Goal: Transaction & Acquisition: Purchase product/service

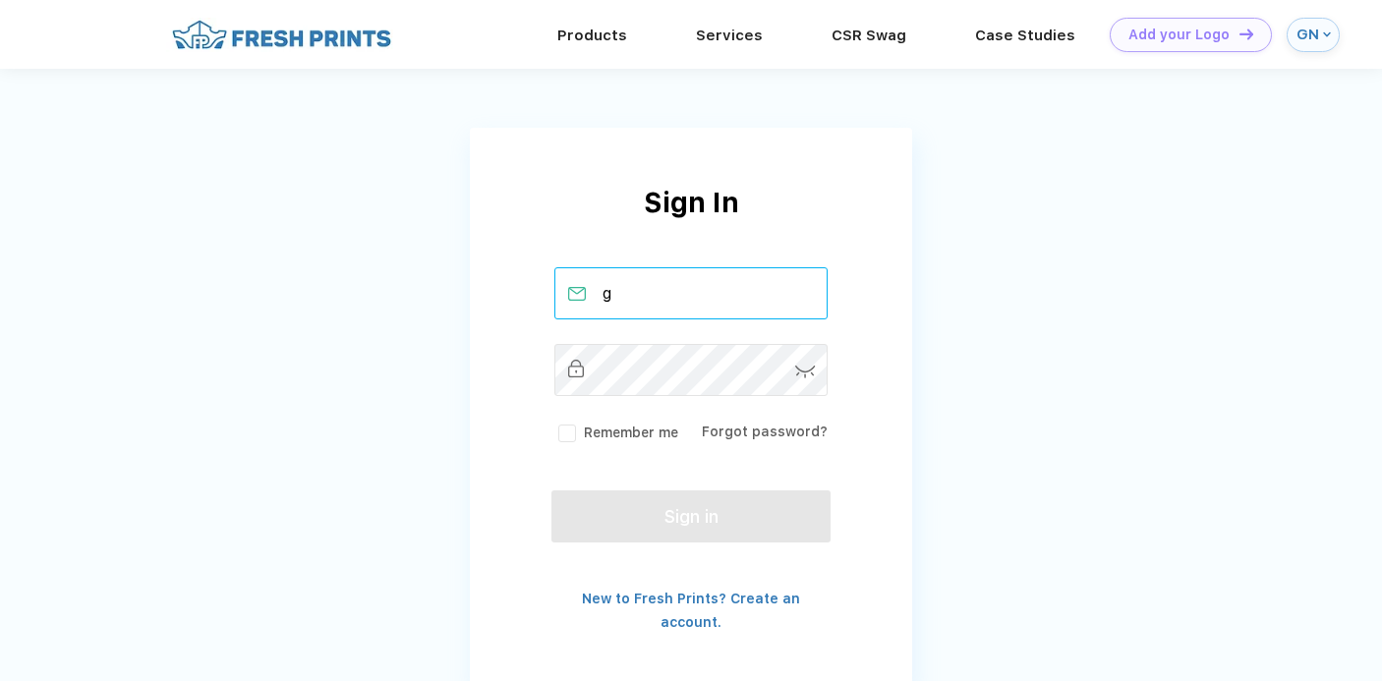
type input "gracienethery@utexas.edu"
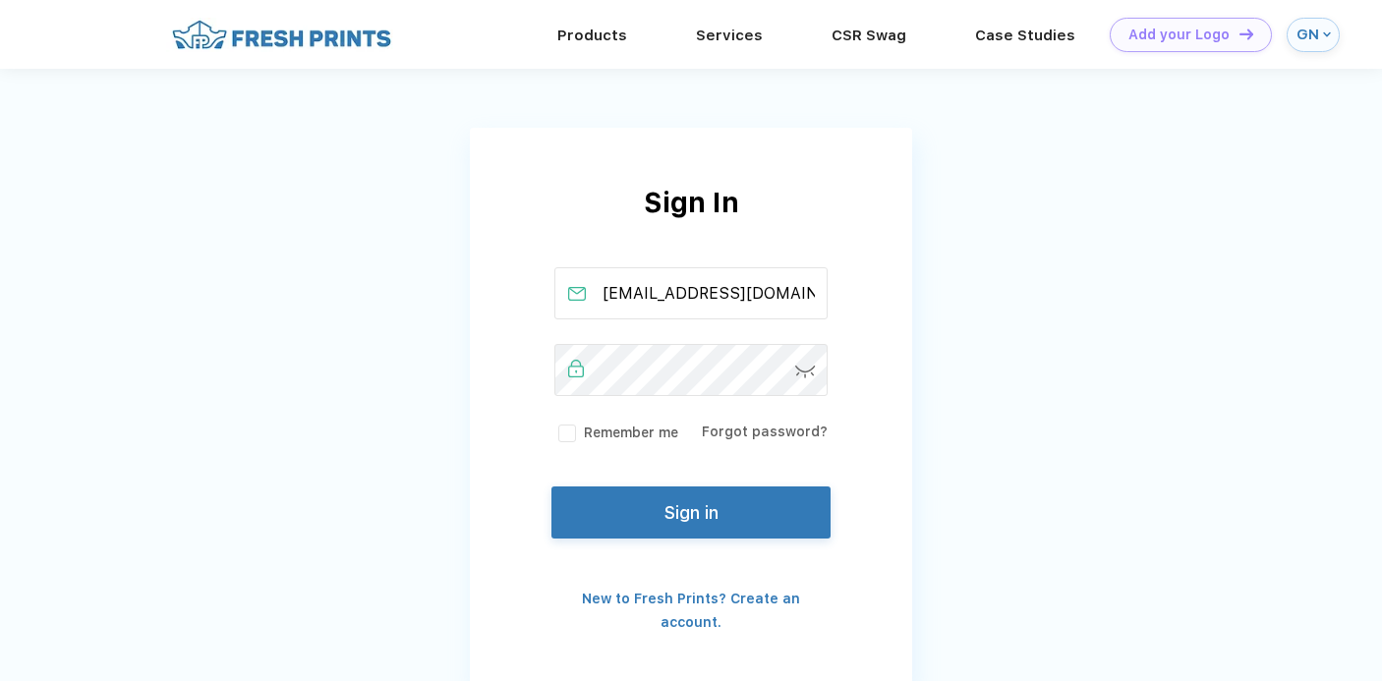
click at [767, 507] on button "Sign in" at bounding box center [690, 513] width 279 height 52
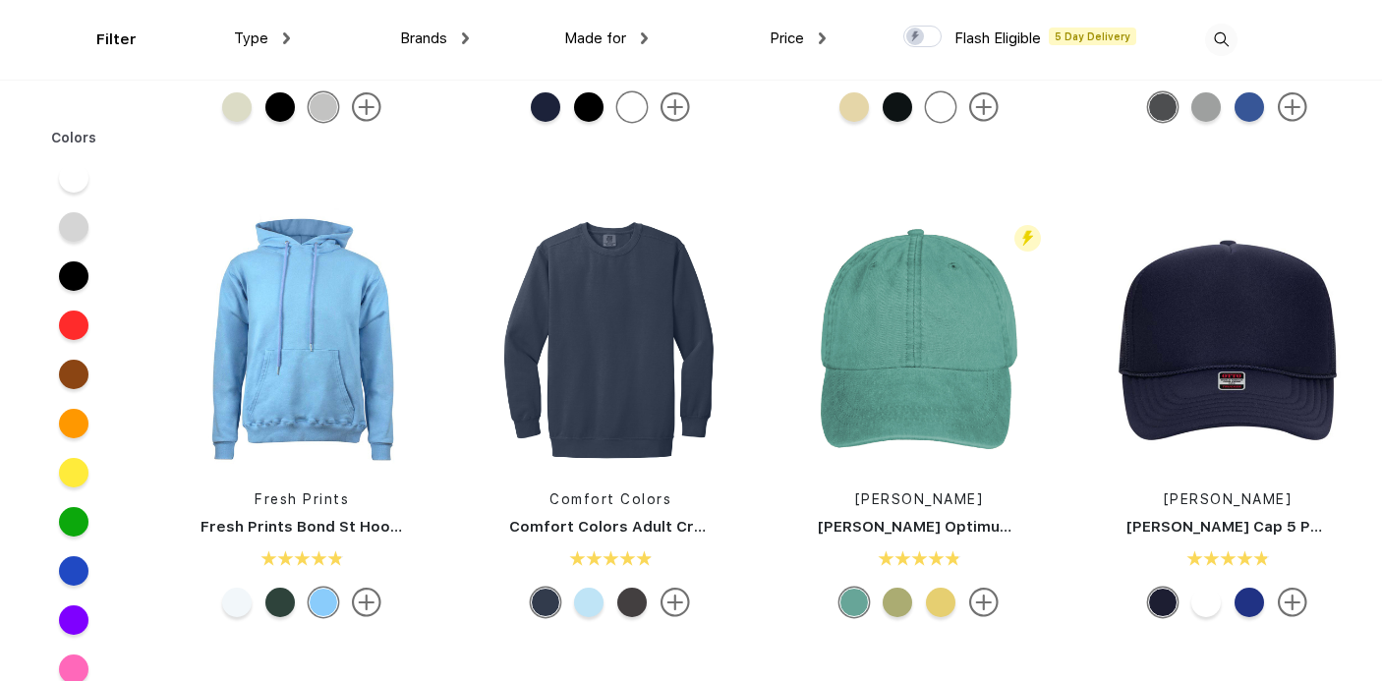
scroll to position [2884, 0]
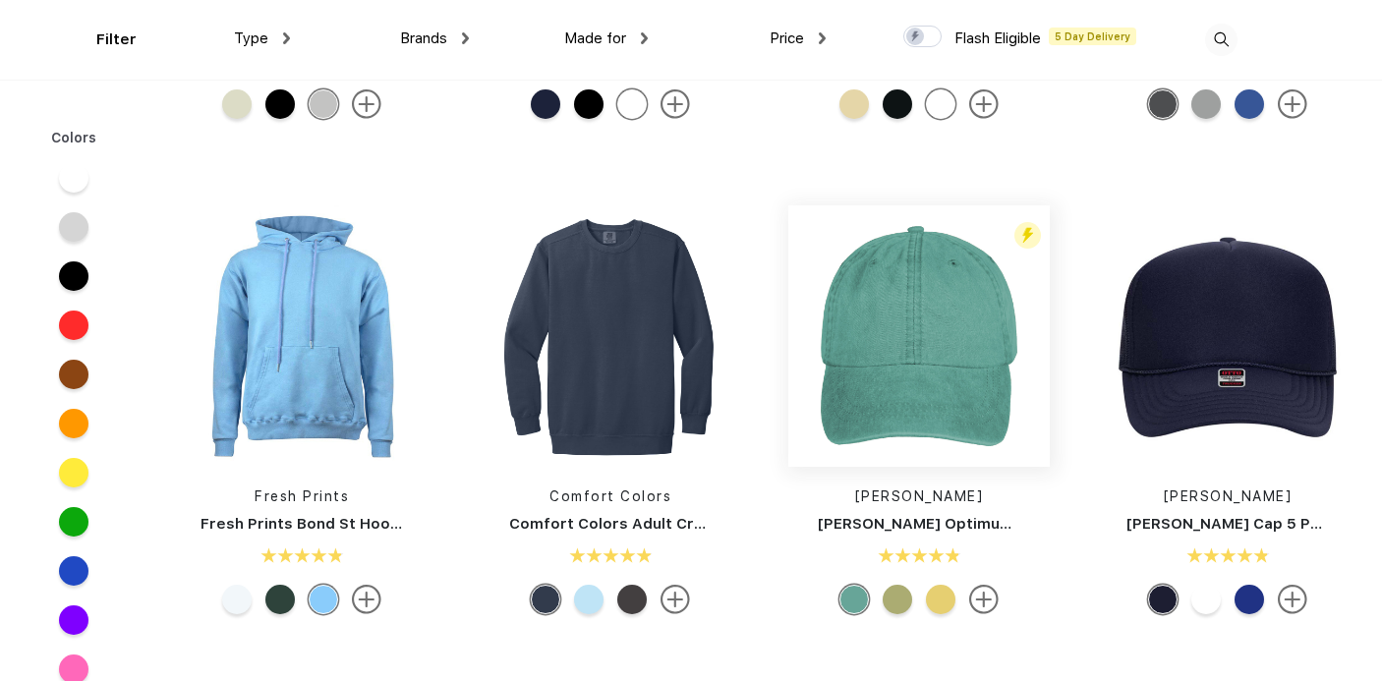
click at [962, 343] on img at bounding box center [918, 335] width 261 height 261
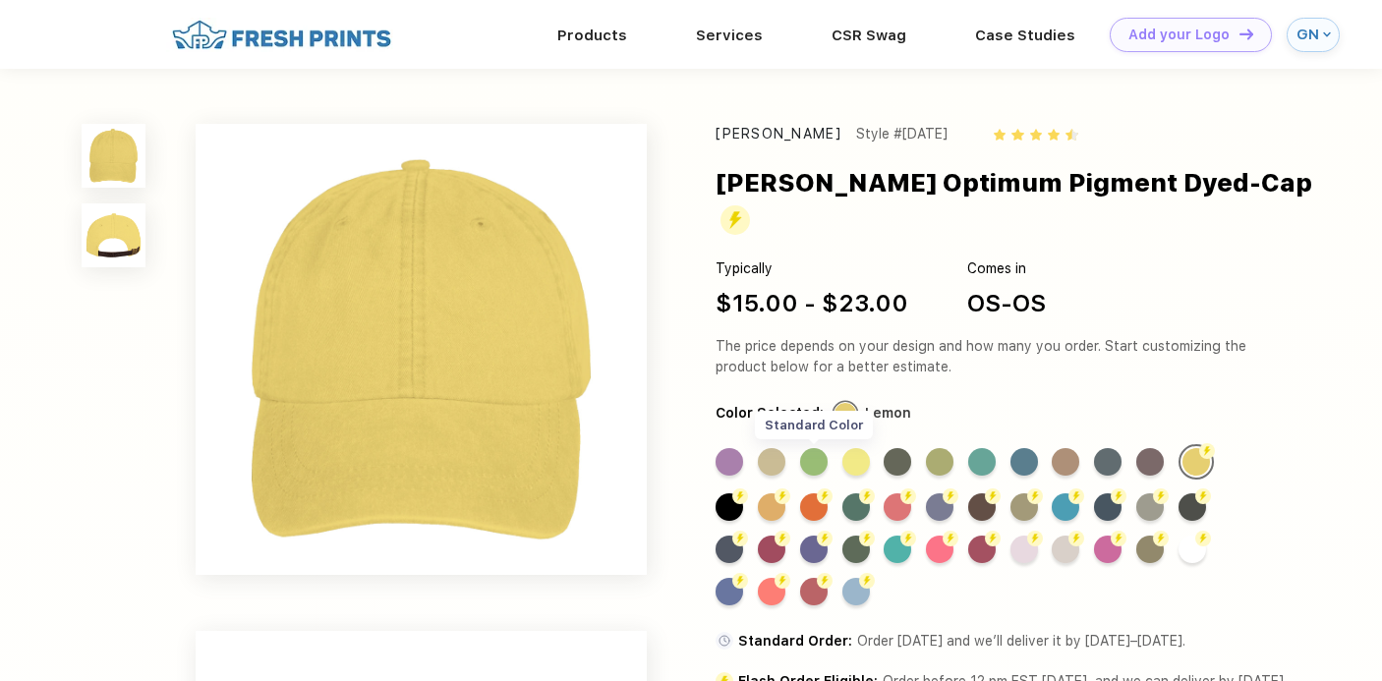
click at [813, 448] on div "Standard Color" at bounding box center [814, 462] width 28 height 28
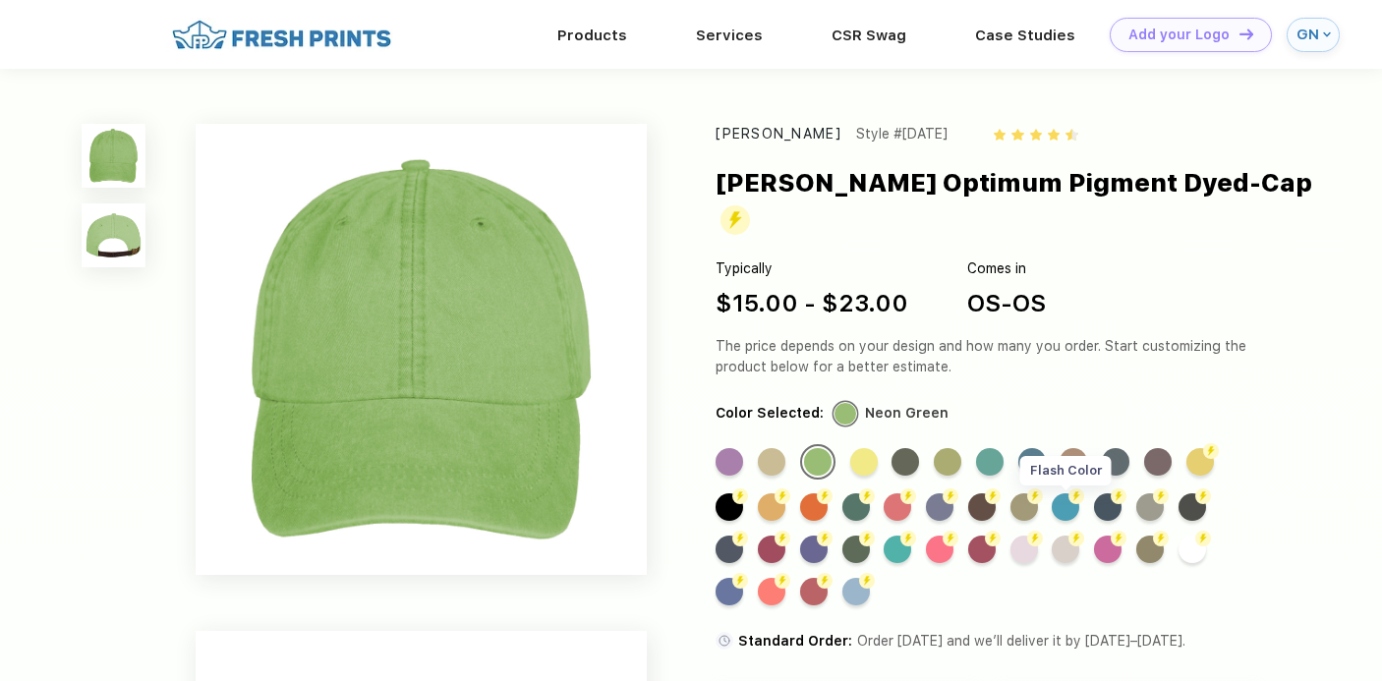
click at [1060, 493] on div "Flash Color" at bounding box center [1066, 507] width 28 height 28
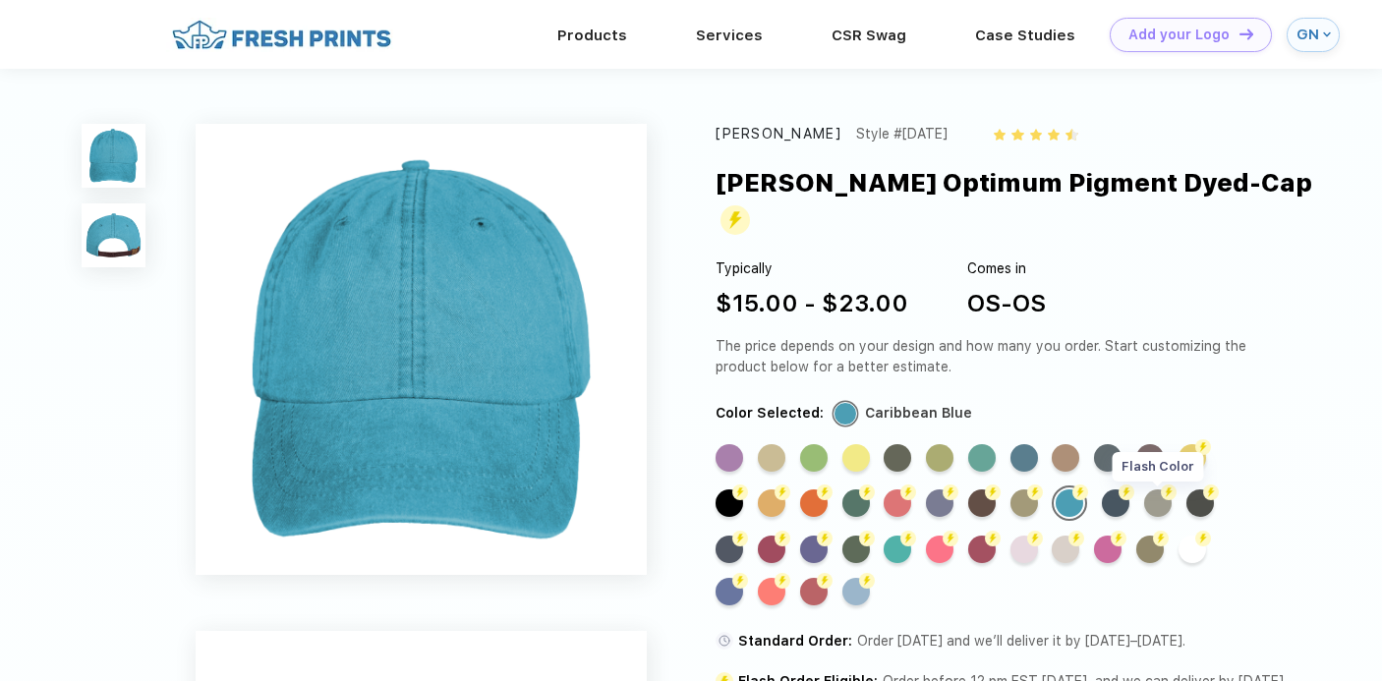
click at [1155, 490] on div "Flash Color" at bounding box center [1158, 504] width 28 height 28
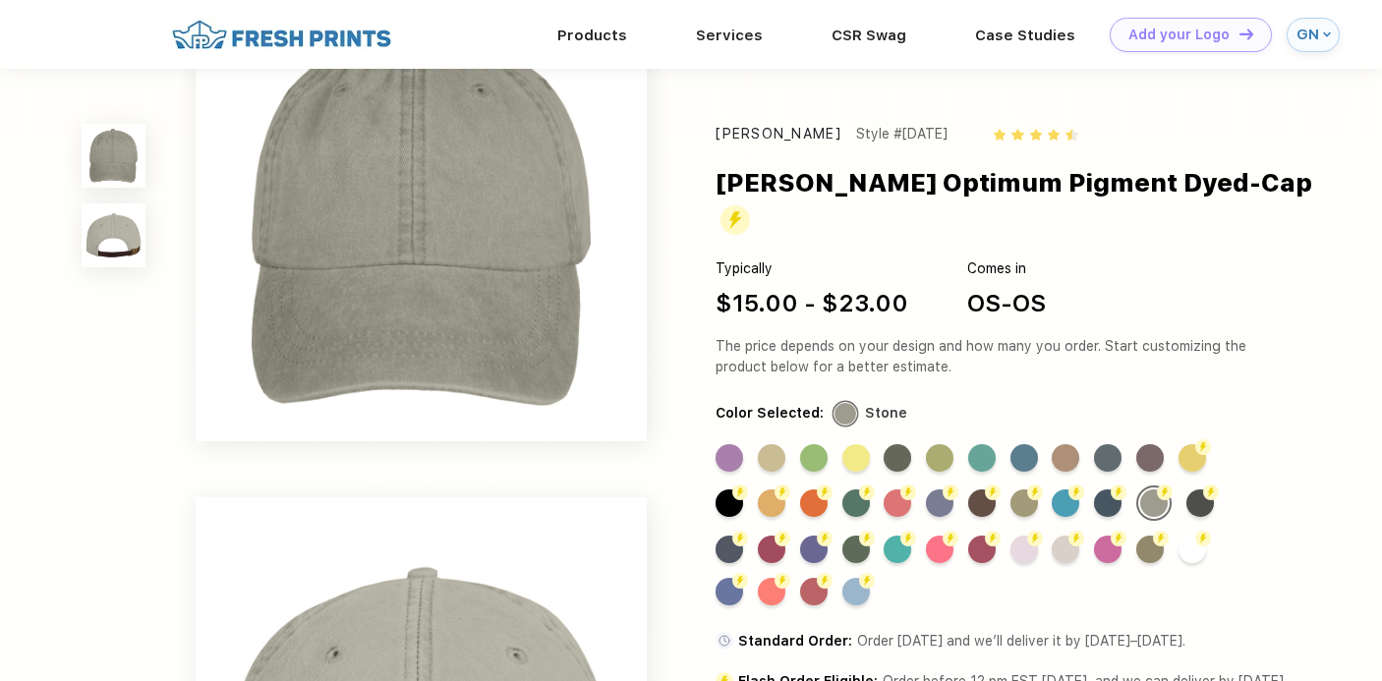
scroll to position [35, 0]
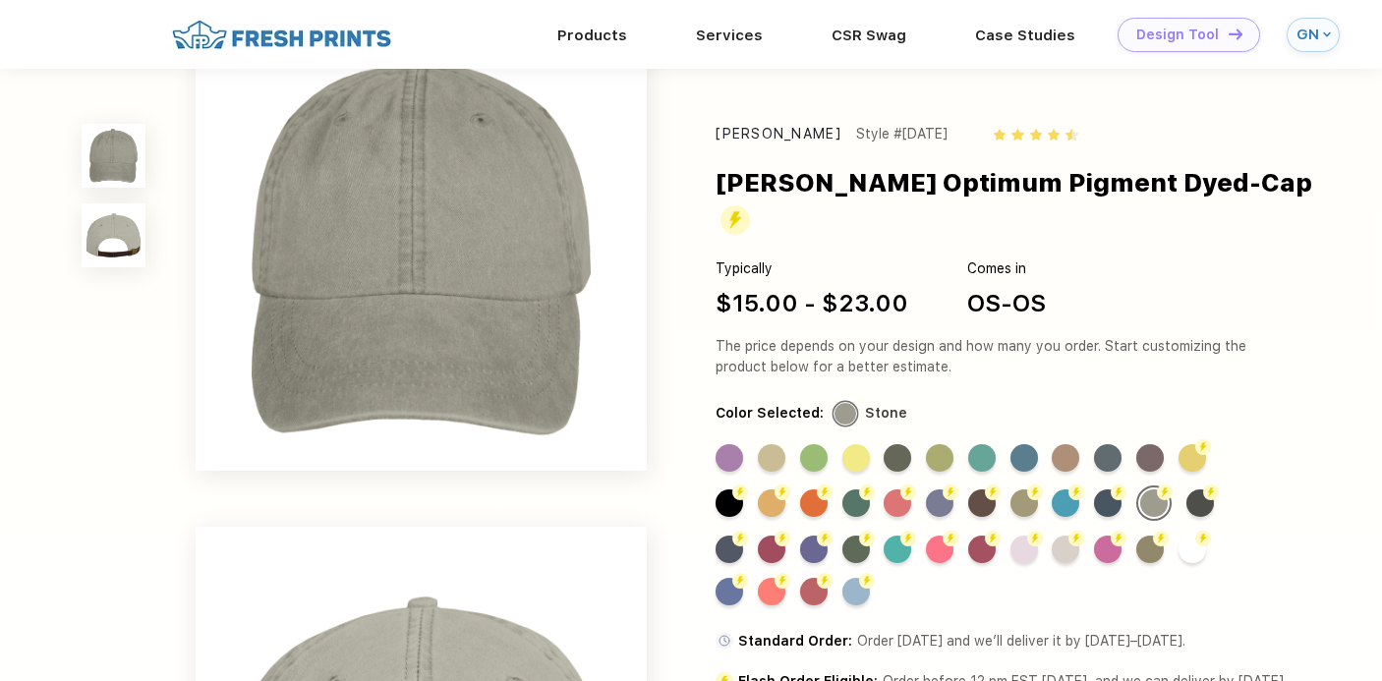
click at [1148, 39] on div "Design Tool" at bounding box center [1177, 35] width 83 height 17
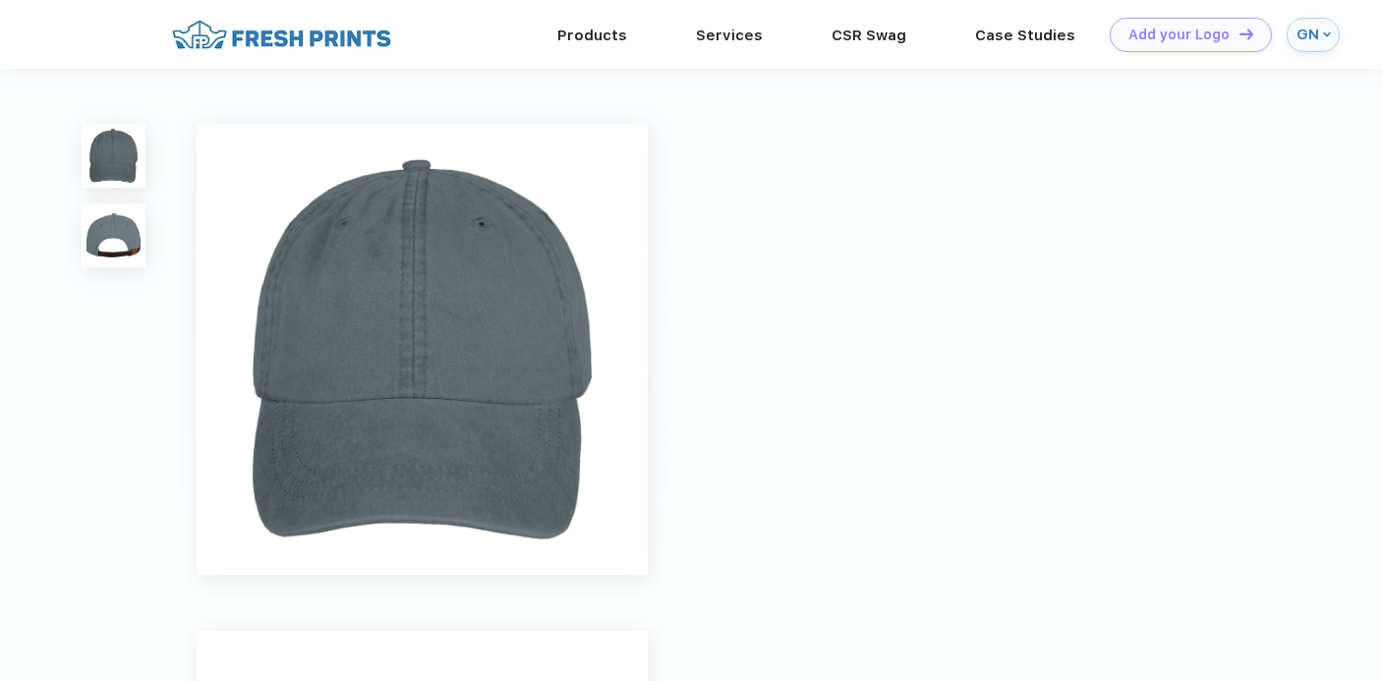
click at [458, 317] on img at bounding box center [422, 349] width 451 height 451
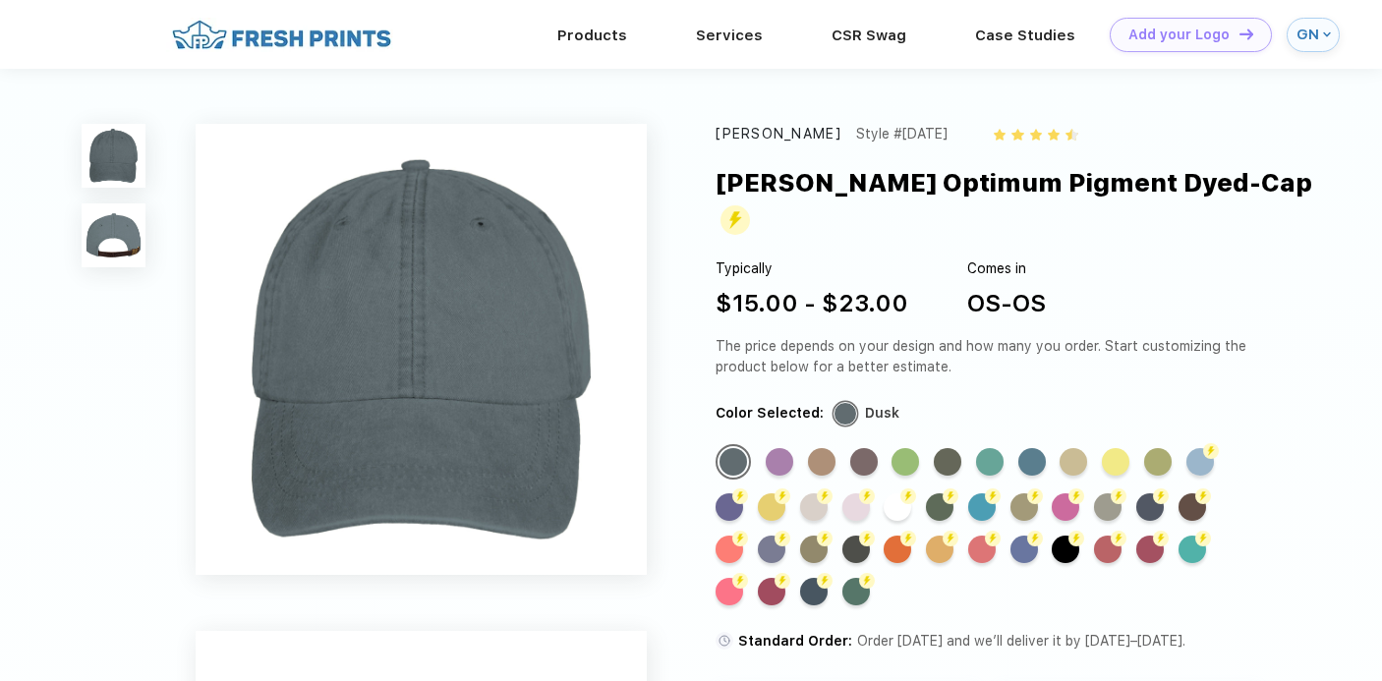
click at [467, 321] on img at bounding box center [421, 349] width 451 height 451
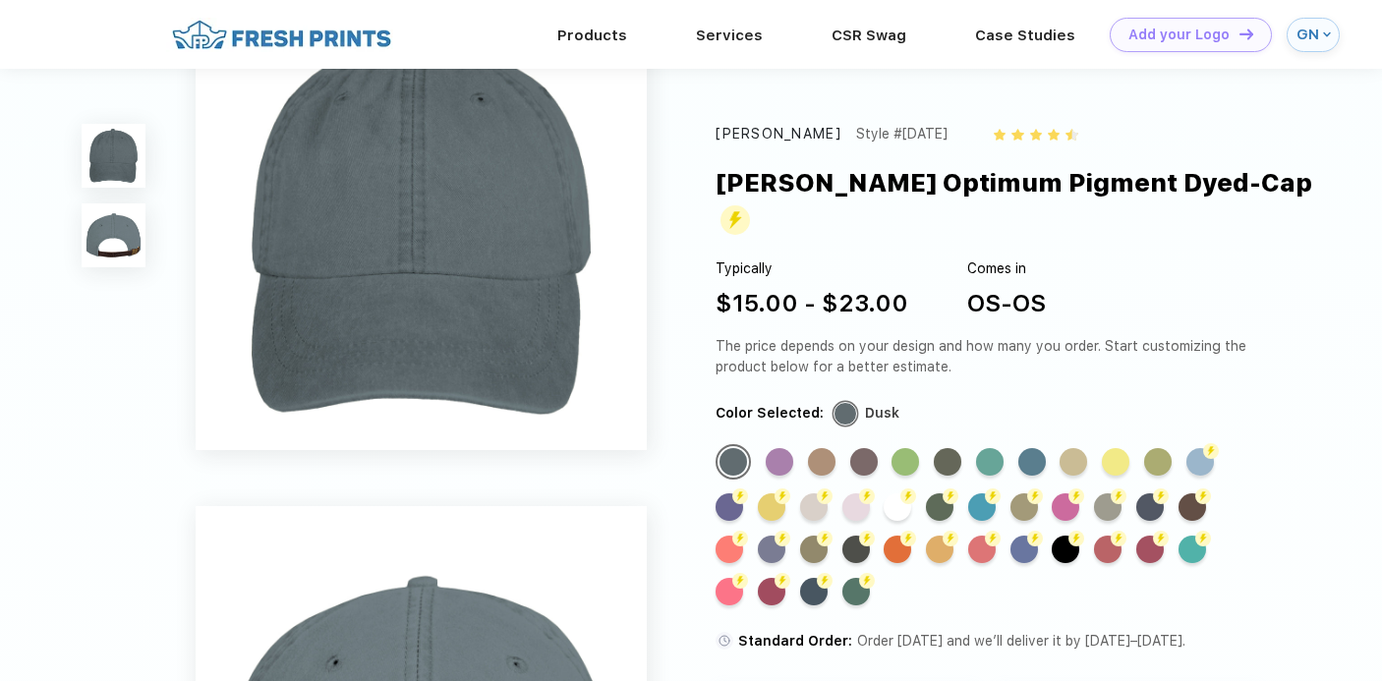
scroll to position [68, 0]
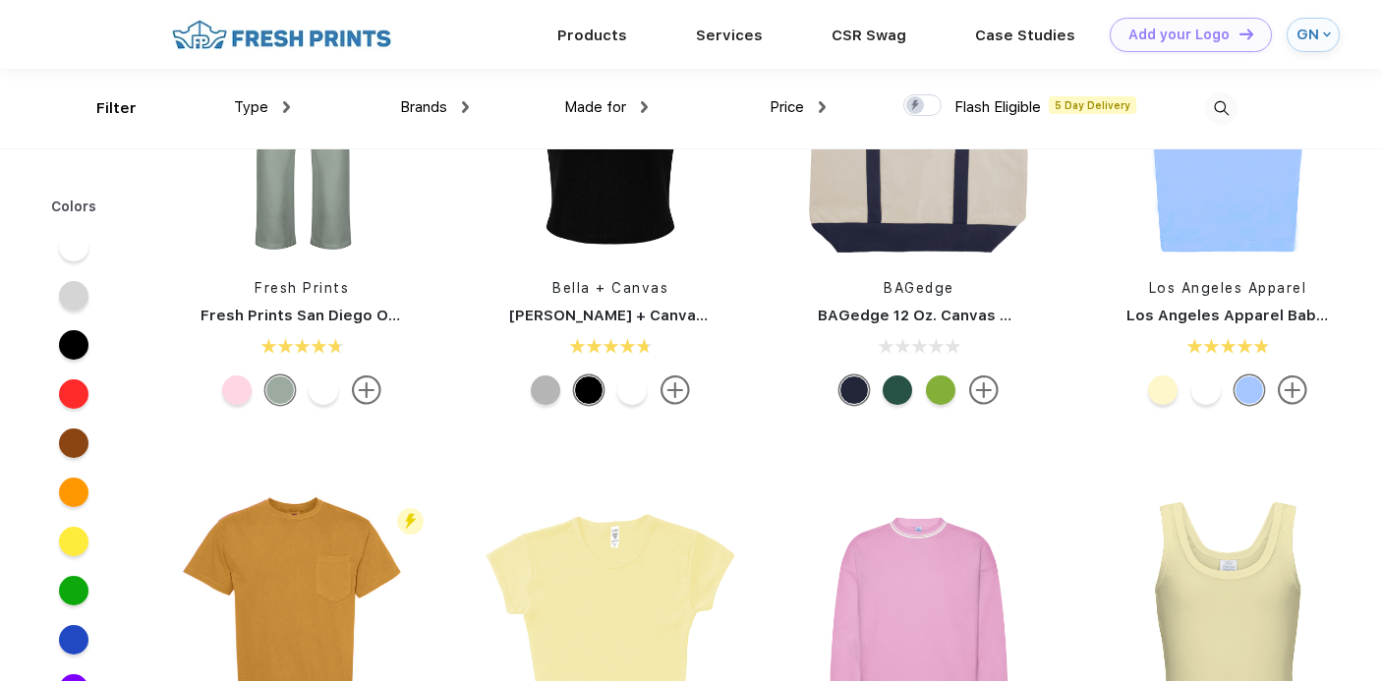
scroll to position [1477, 0]
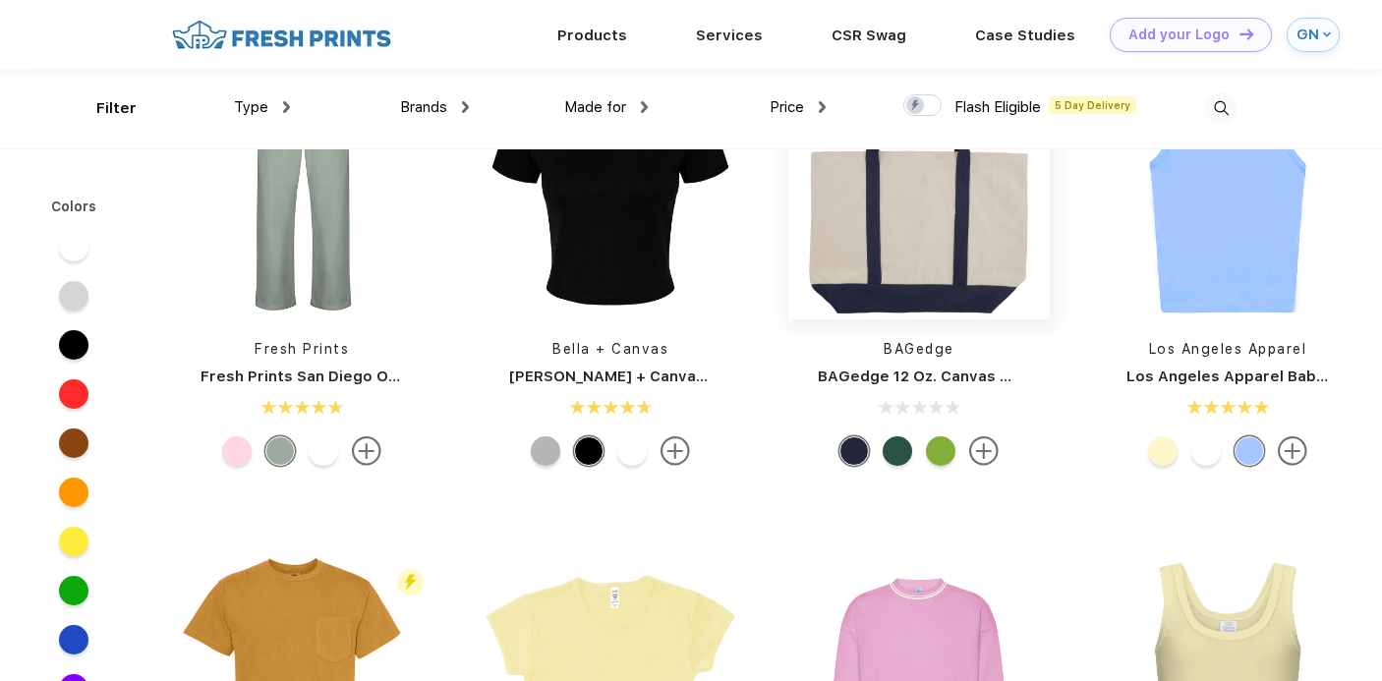
click at [926, 208] on img at bounding box center [918, 188] width 261 height 261
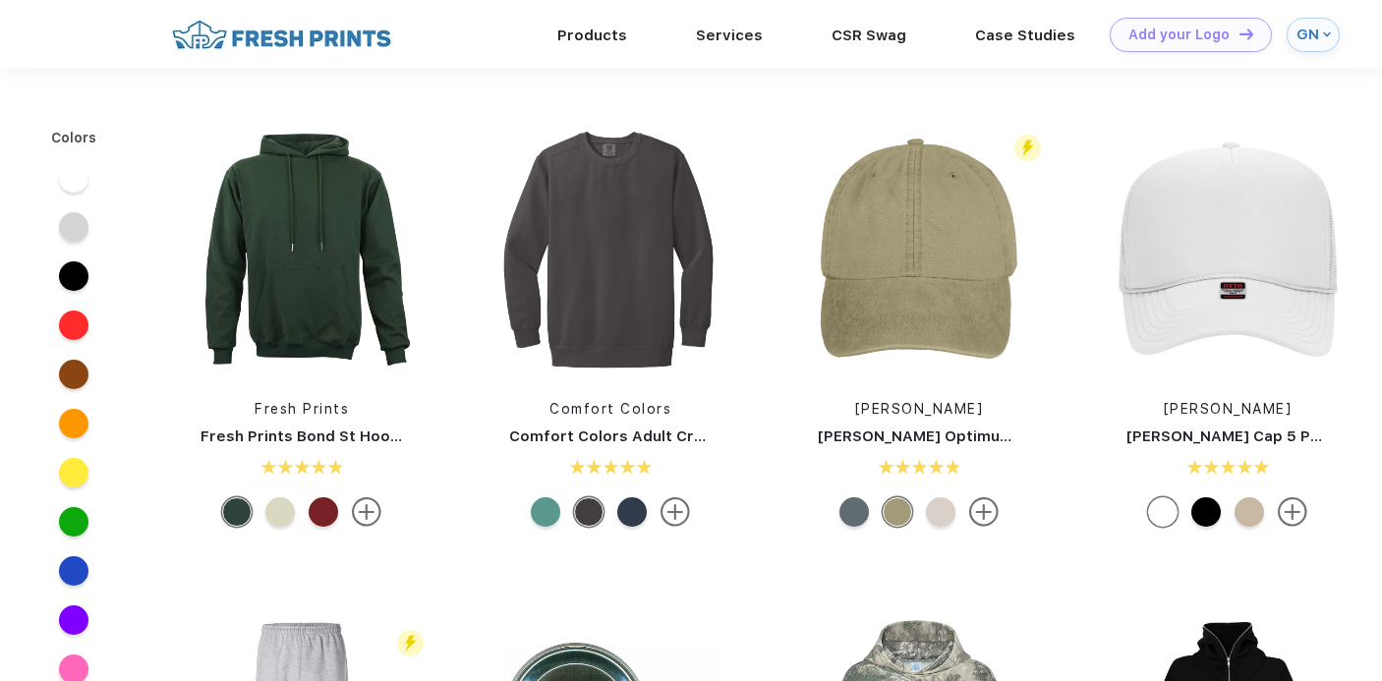
scroll to position [916, 0]
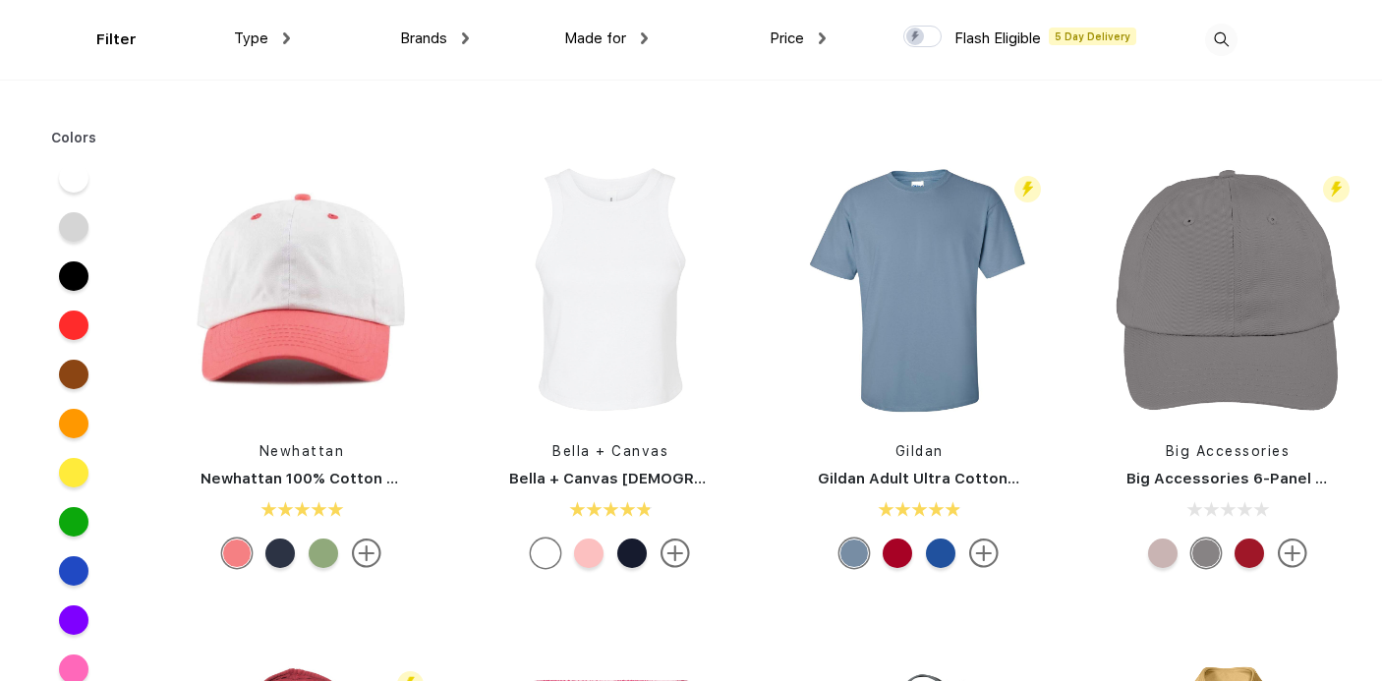
scroll to position [4572, 0]
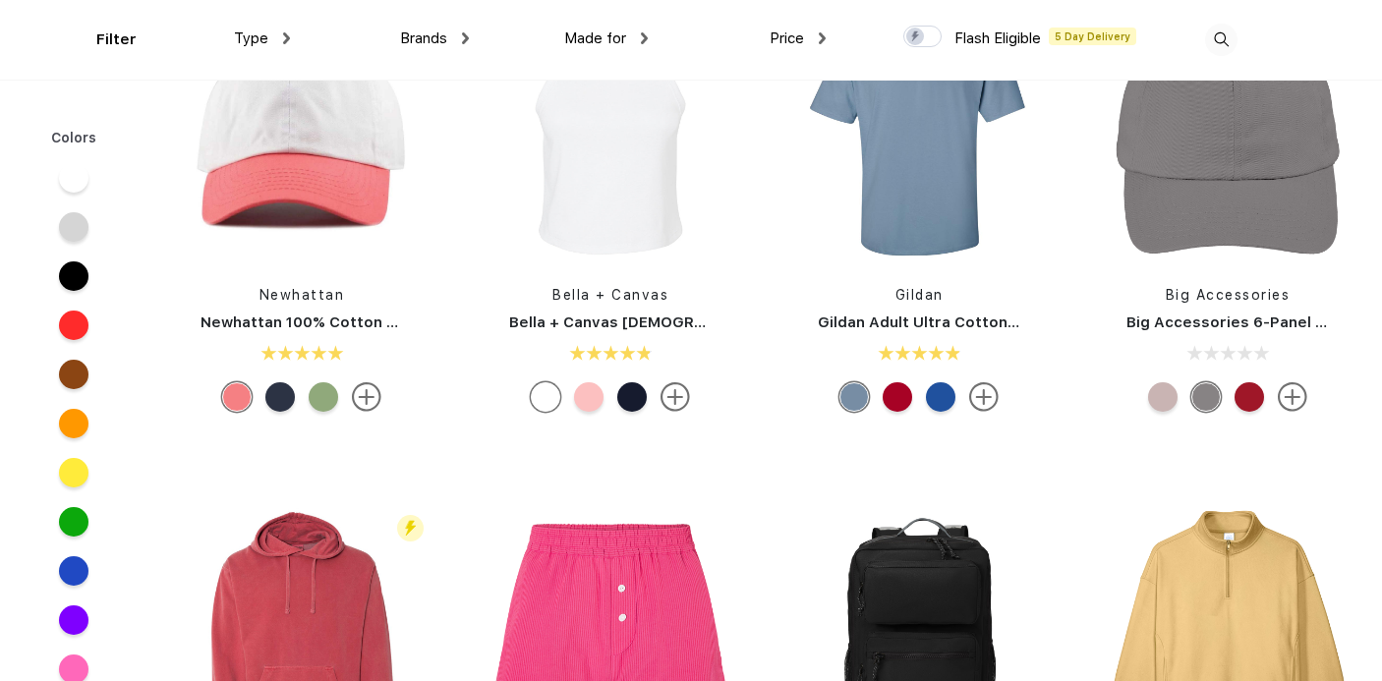
click at [641, 327] on link "Bella + Canvas [DEMOGRAPHIC_DATA]' Micro Ribbed Racerback Tank" at bounding box center [766, 323] width 514 height 18
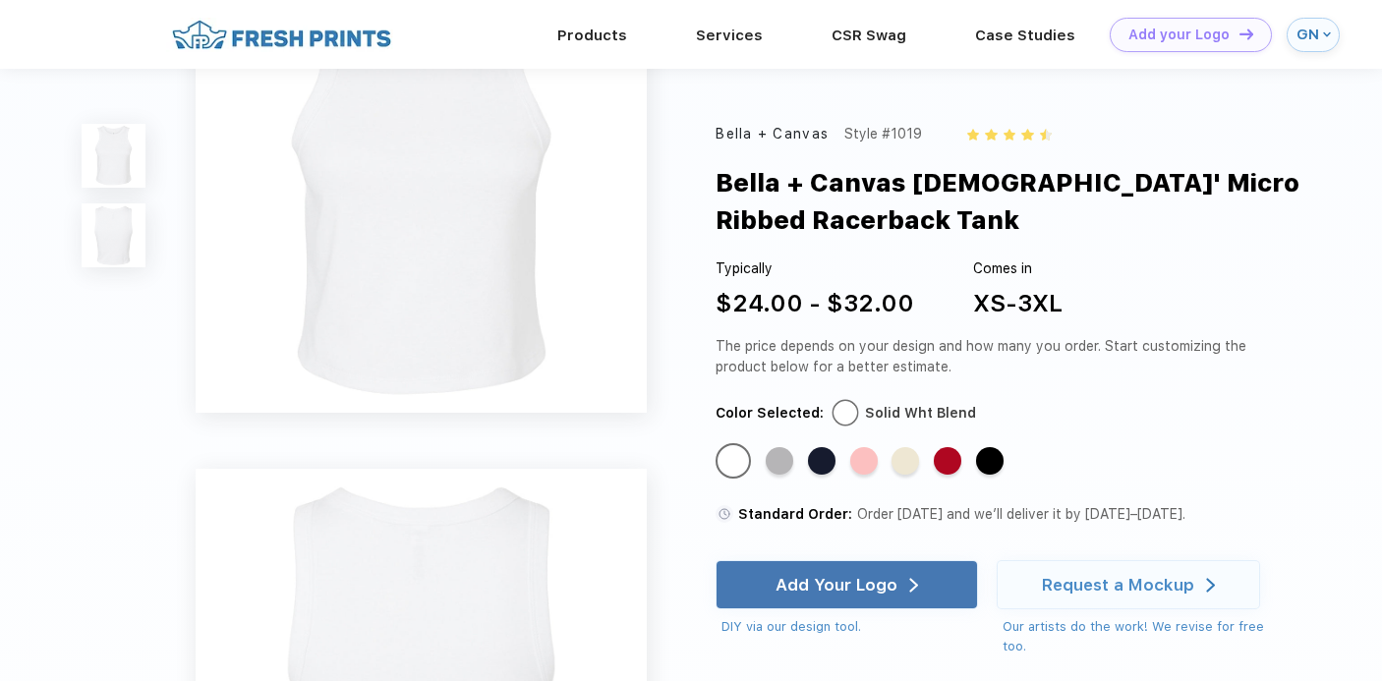
scroll to position [111, 0]
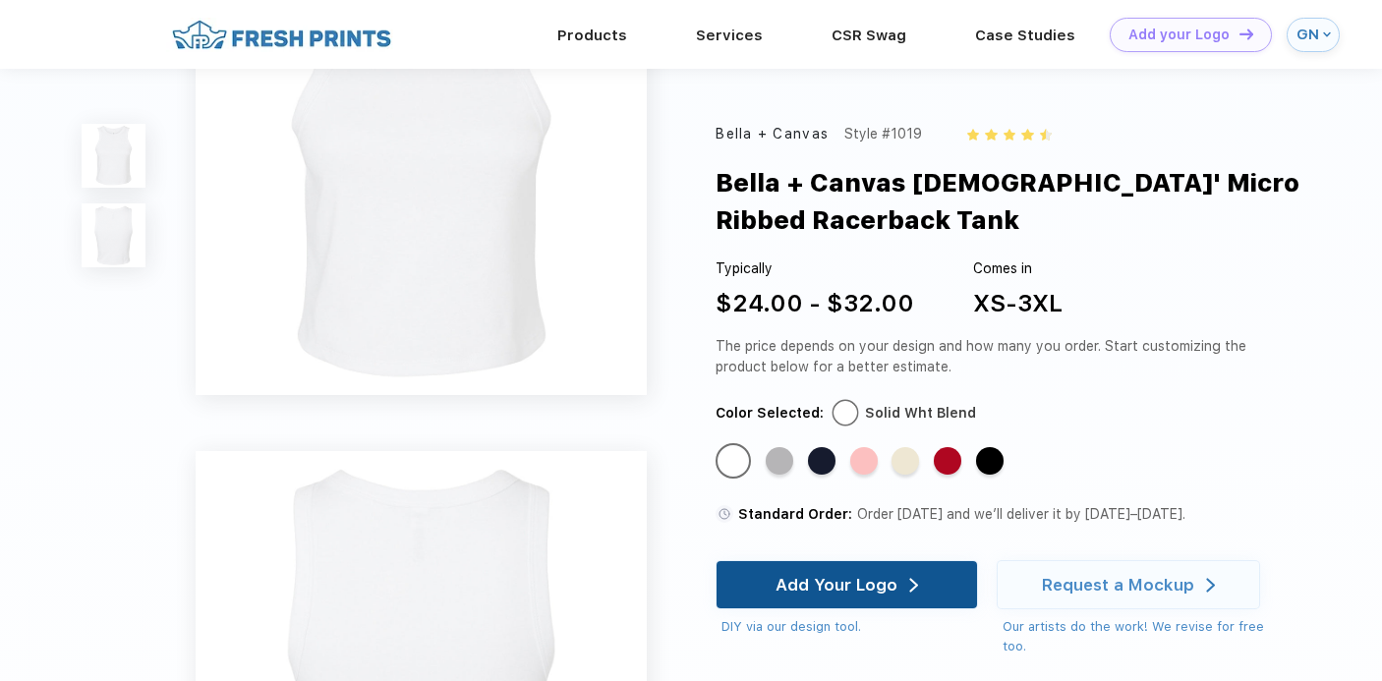
click at [800, 566] on div "Add Your Logo" at bounding box center [847, 584] width 143 height 47
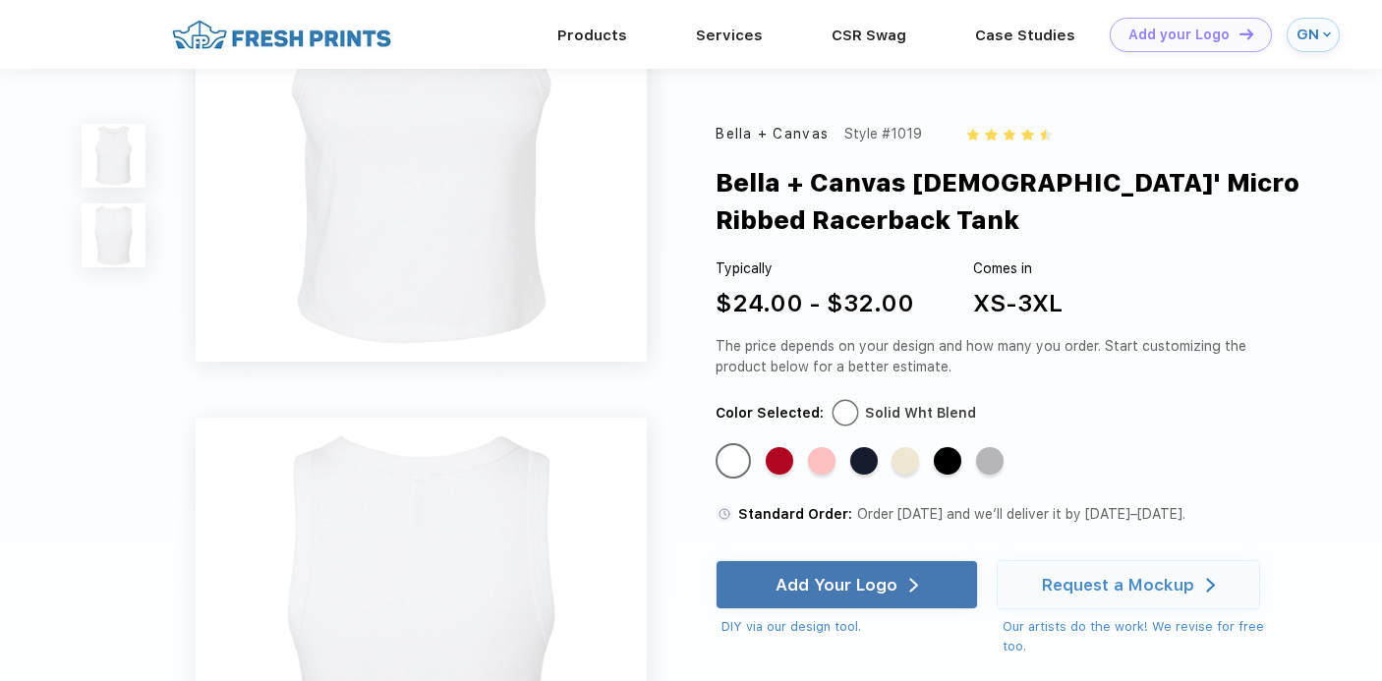
scroll to position [157, 0]
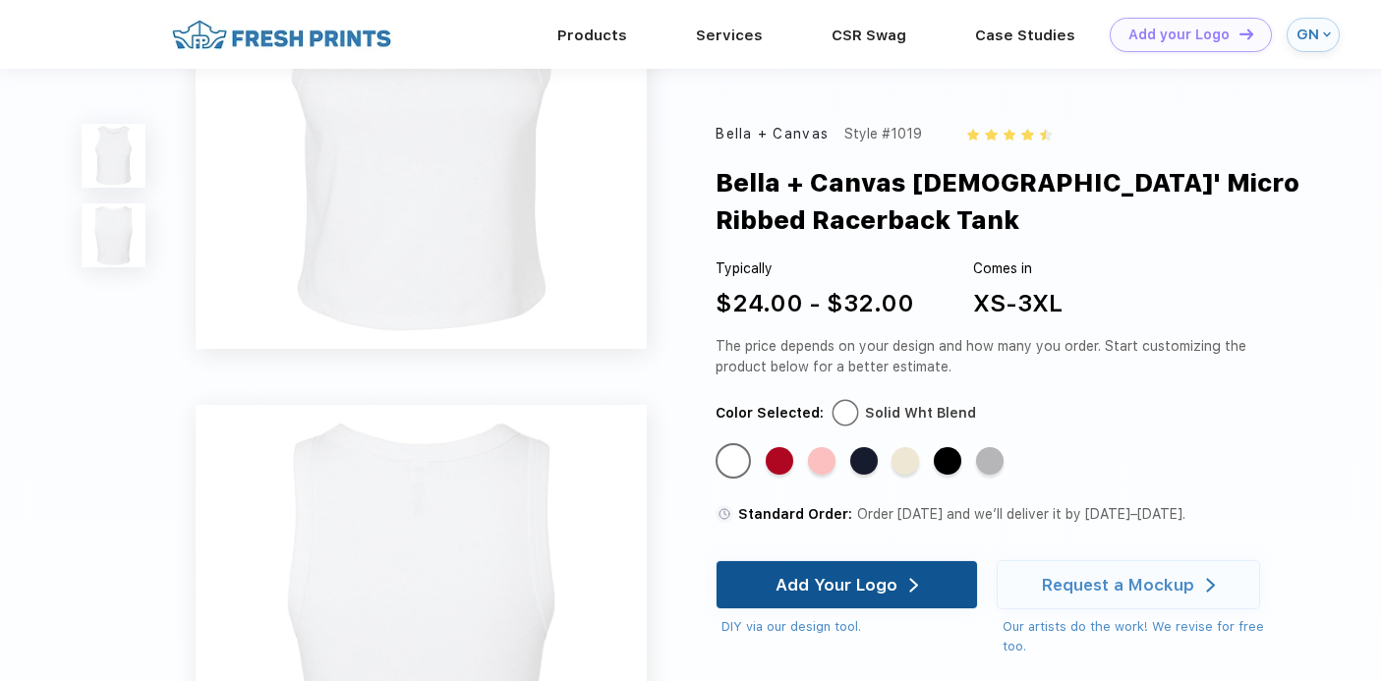
click at [776, 594] on div "Add Your Logo" at bounding box center [847, 584] width 262 height 49
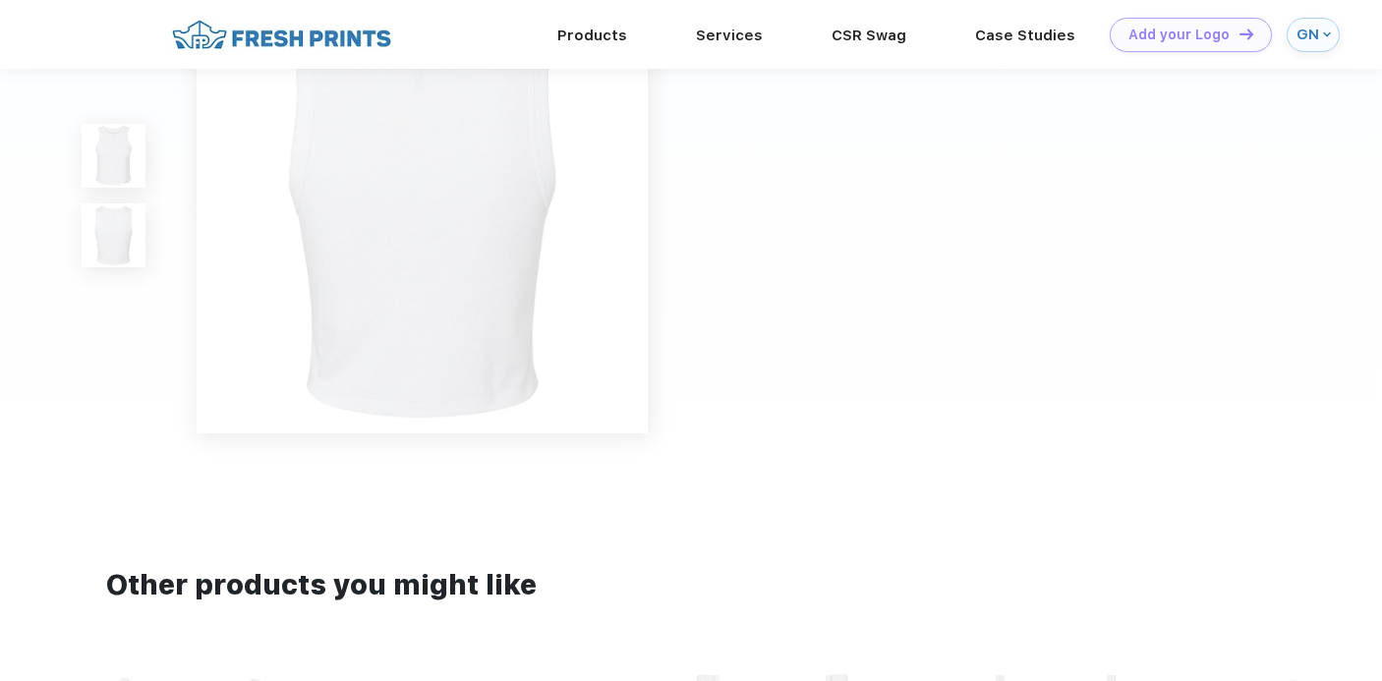
scroll to position [586, 0]
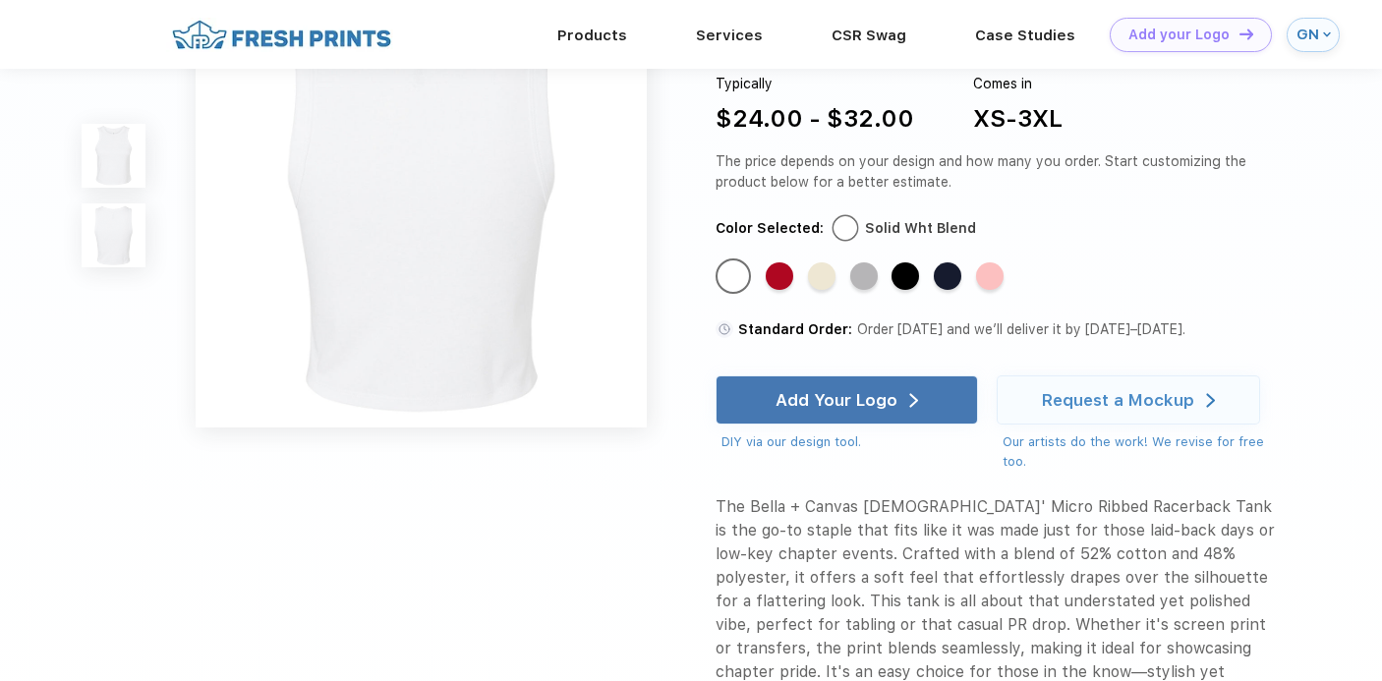
click at [445, 335] on img at bounding box center [421, 201] width 451 height 451
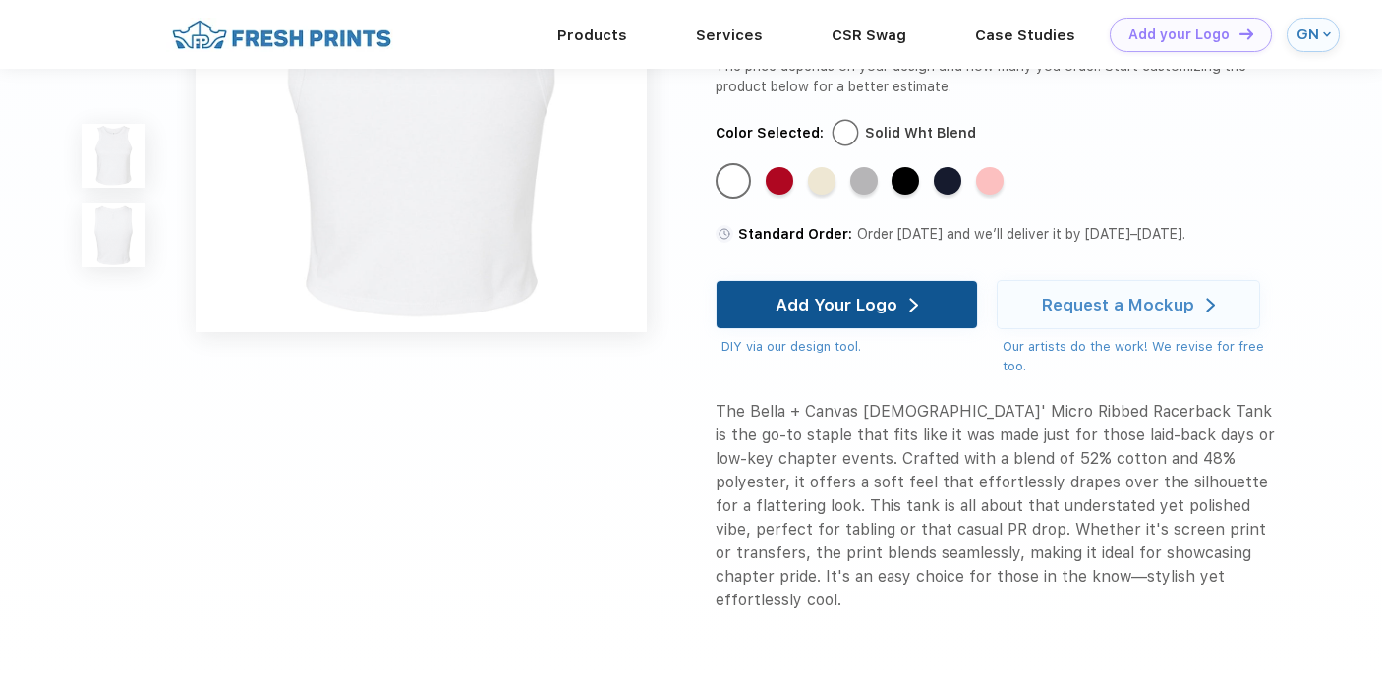
scroll to position [660, 0]
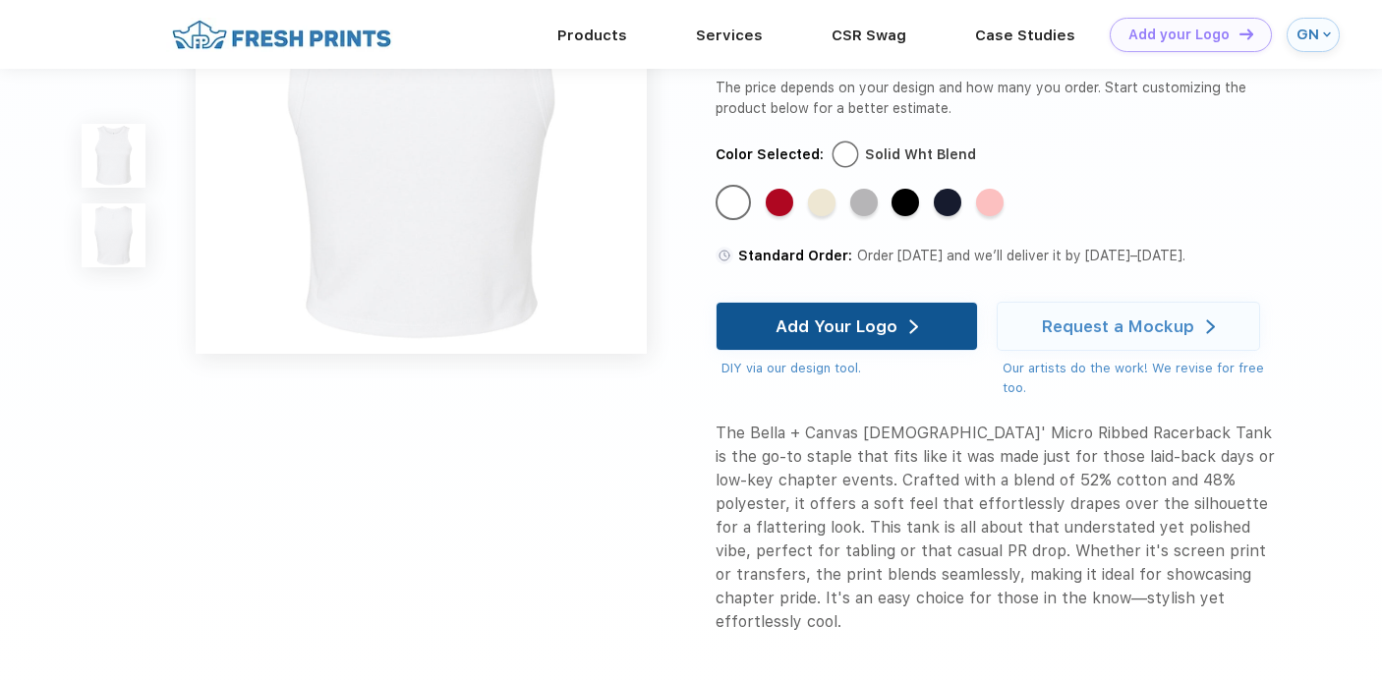
click at [848, 350] on div "Add Your Logo" at bounding box center [847, 326] width 143 height 47
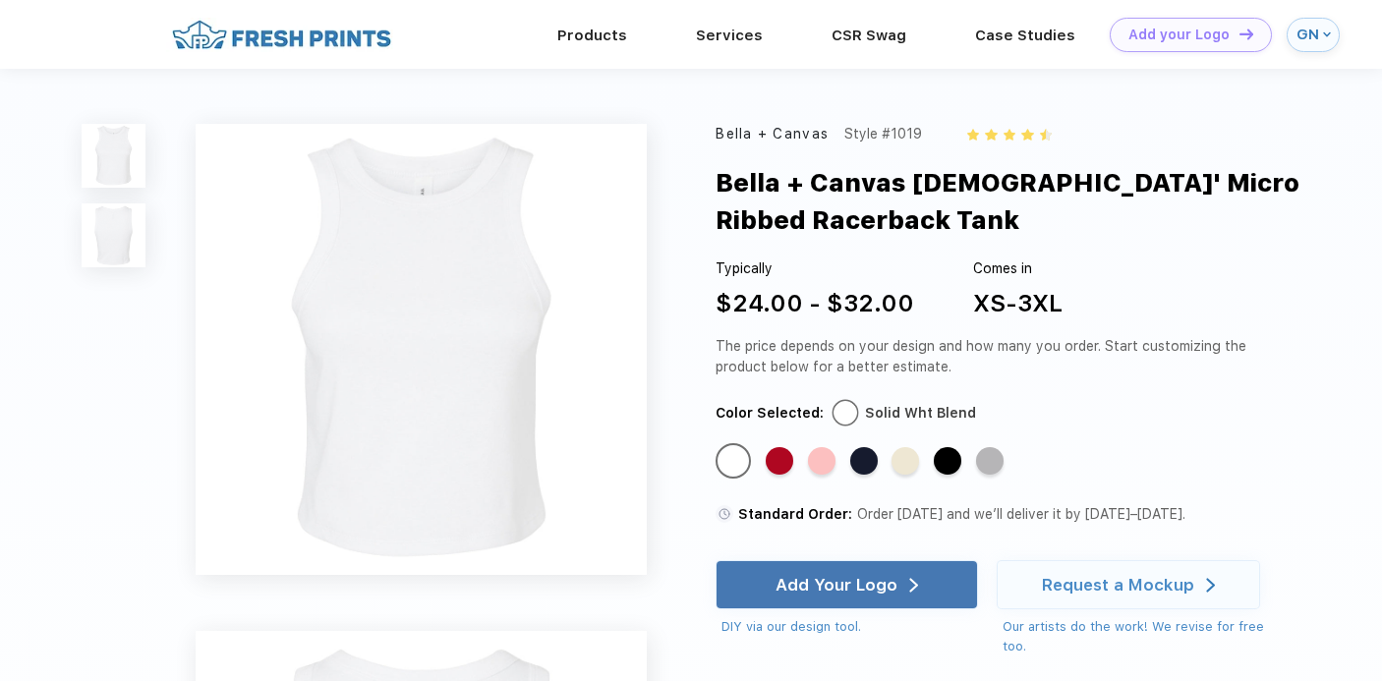
click at [550, 460] on img at bounding box center [421, 349] width 451 height 451
click at [128, 231] on img at bounding box center [114, 235] width 64 height 64
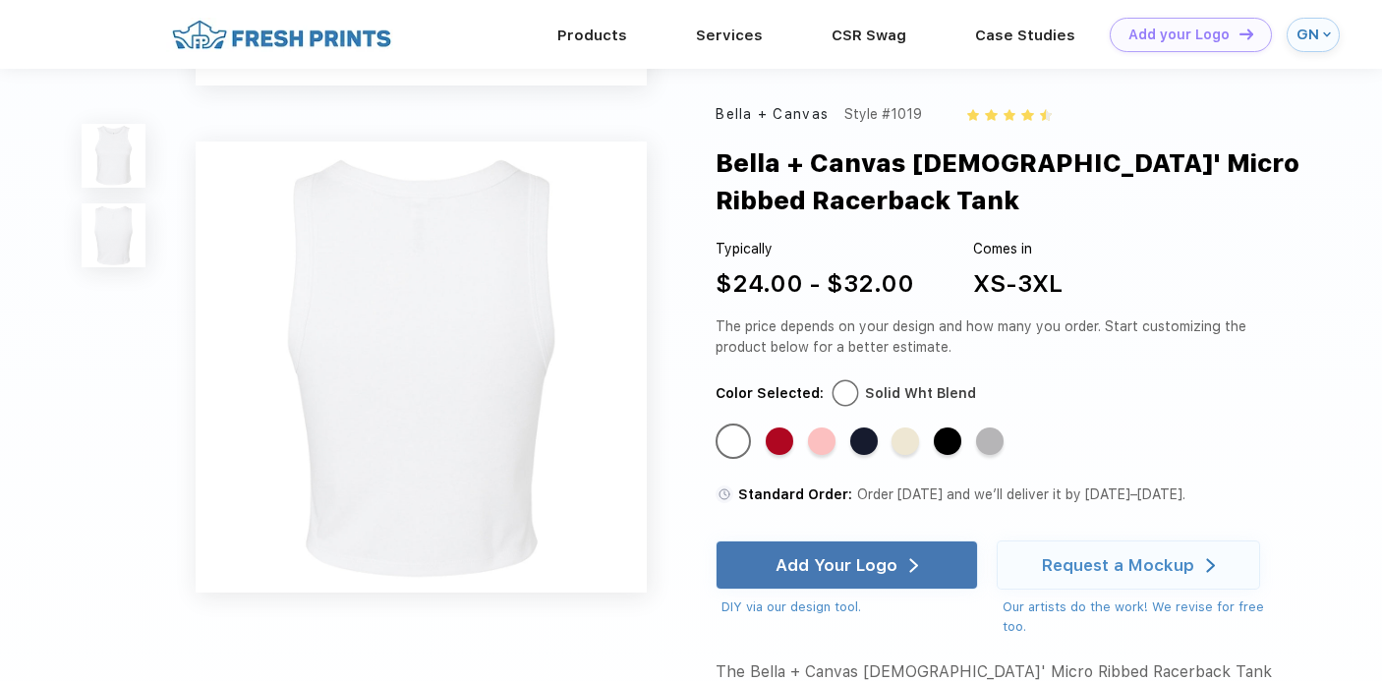
click at [123, 141] on img at bounding box center [114, 156] width 64 height 64
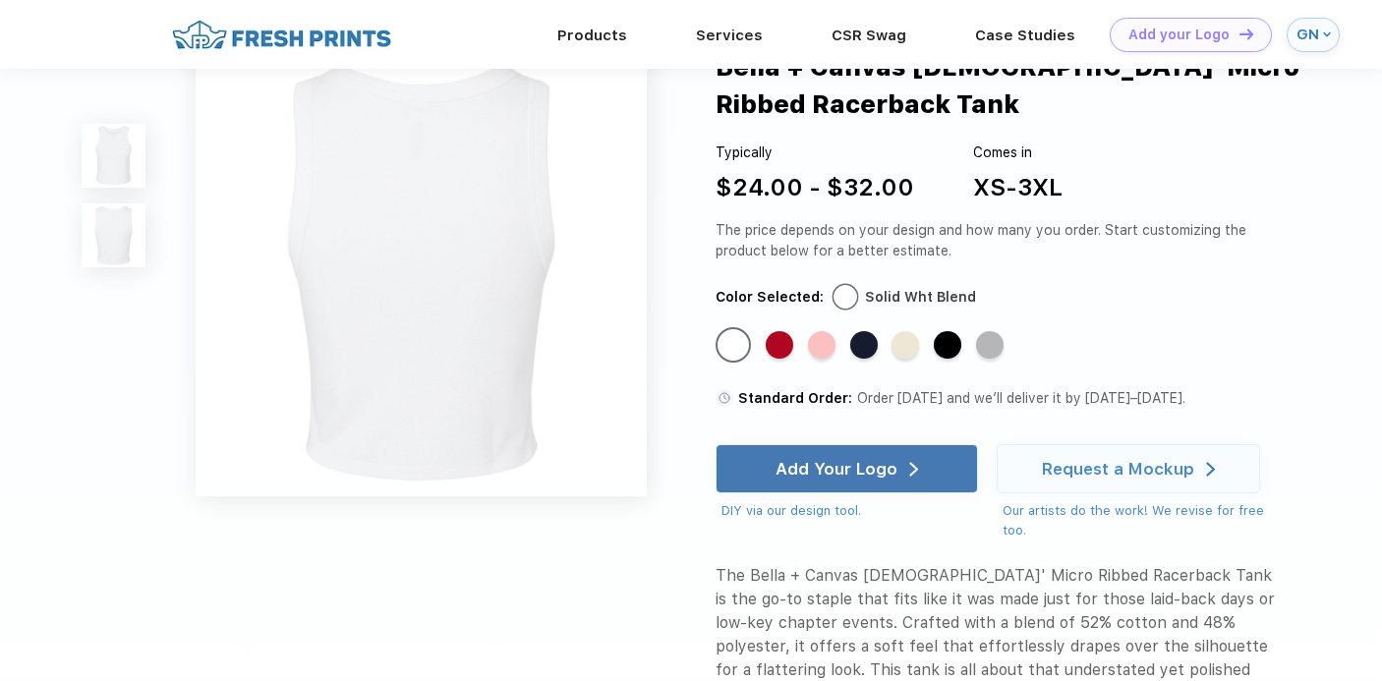
scroll to position [552, 0]
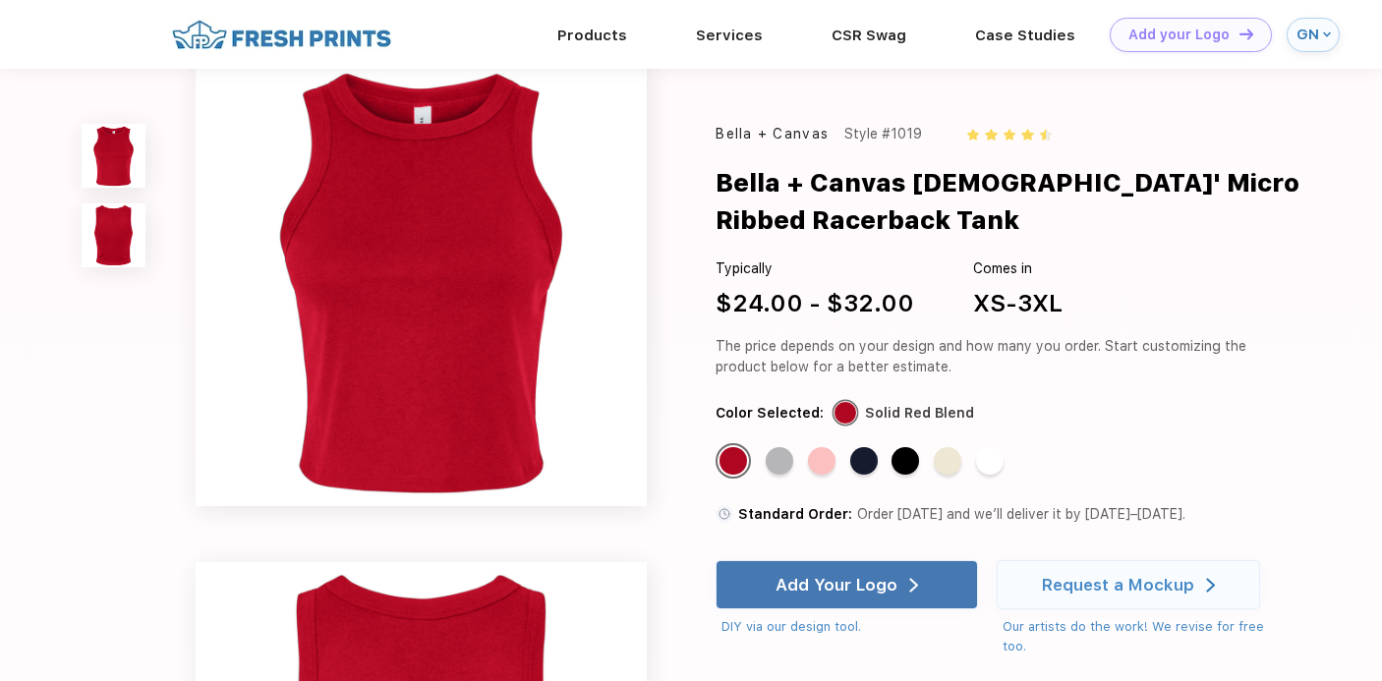
scroll to position [5, 0]
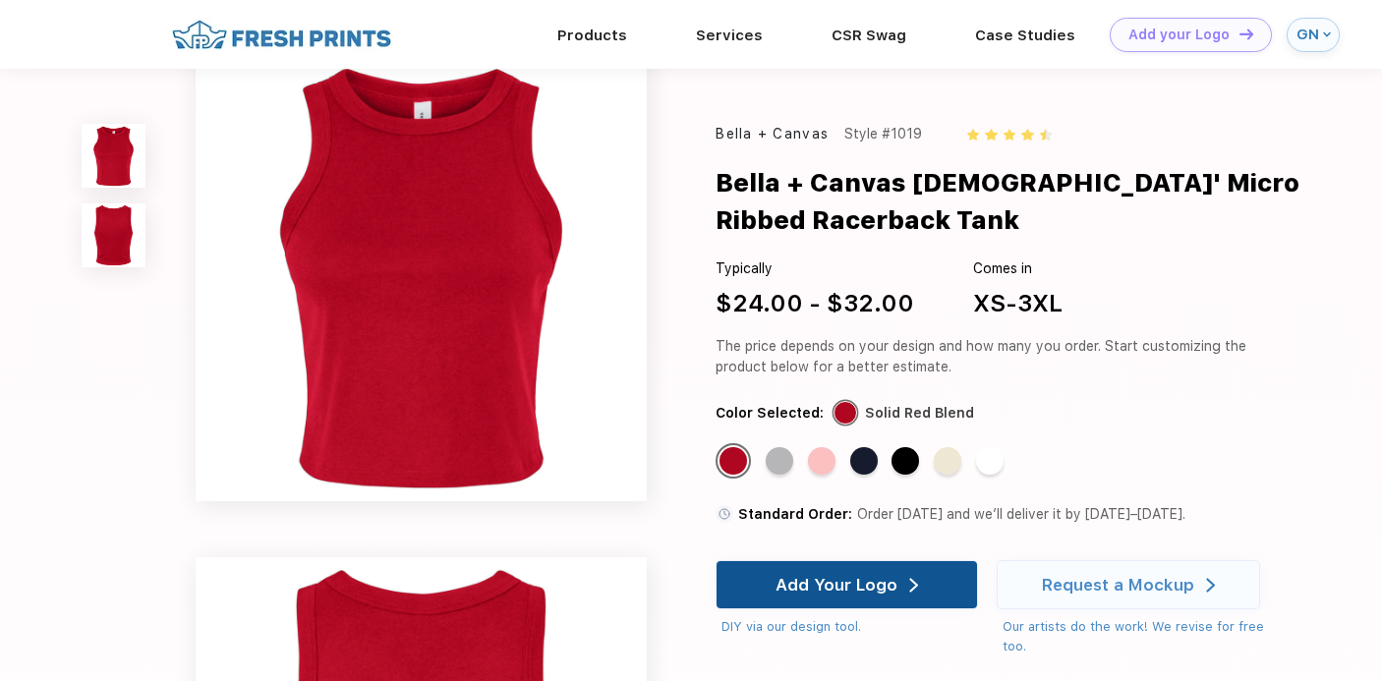
click at [824, 574] on div "Add Your Logo" at bounding box center [847, 584] width 143 height 47
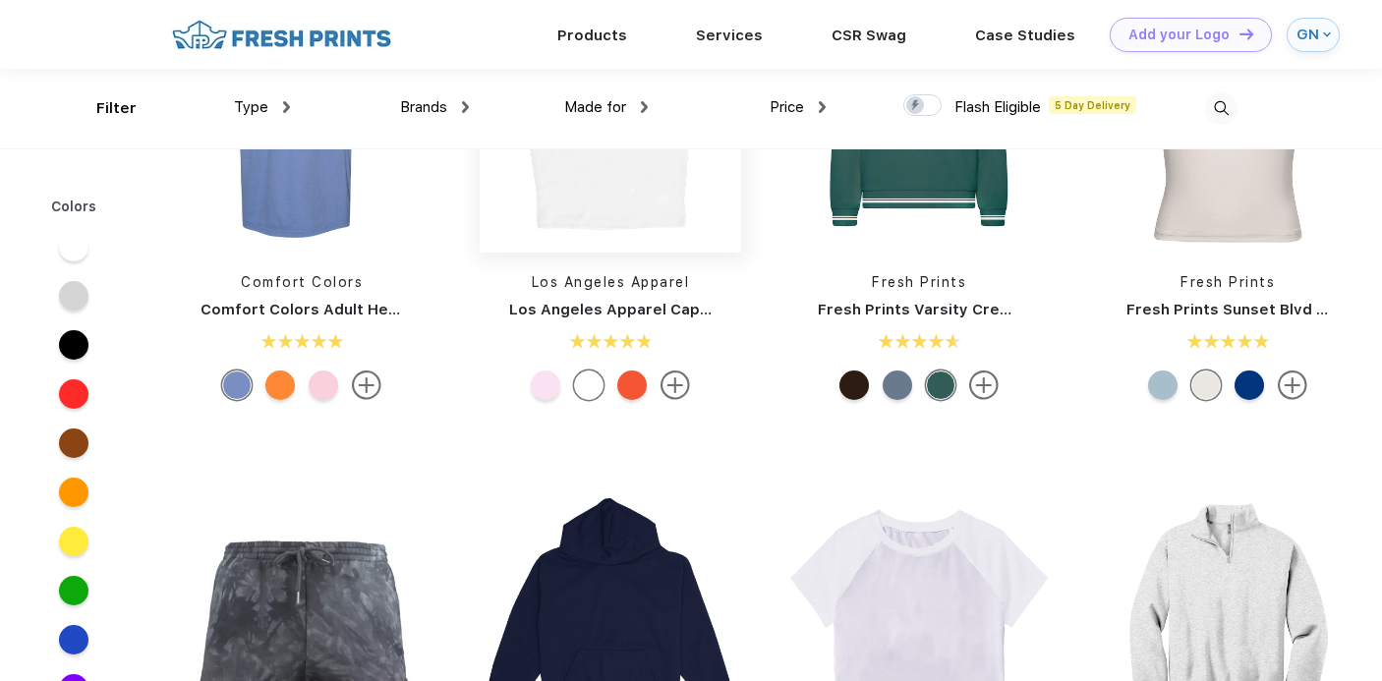
scroll to position [2020, 0]
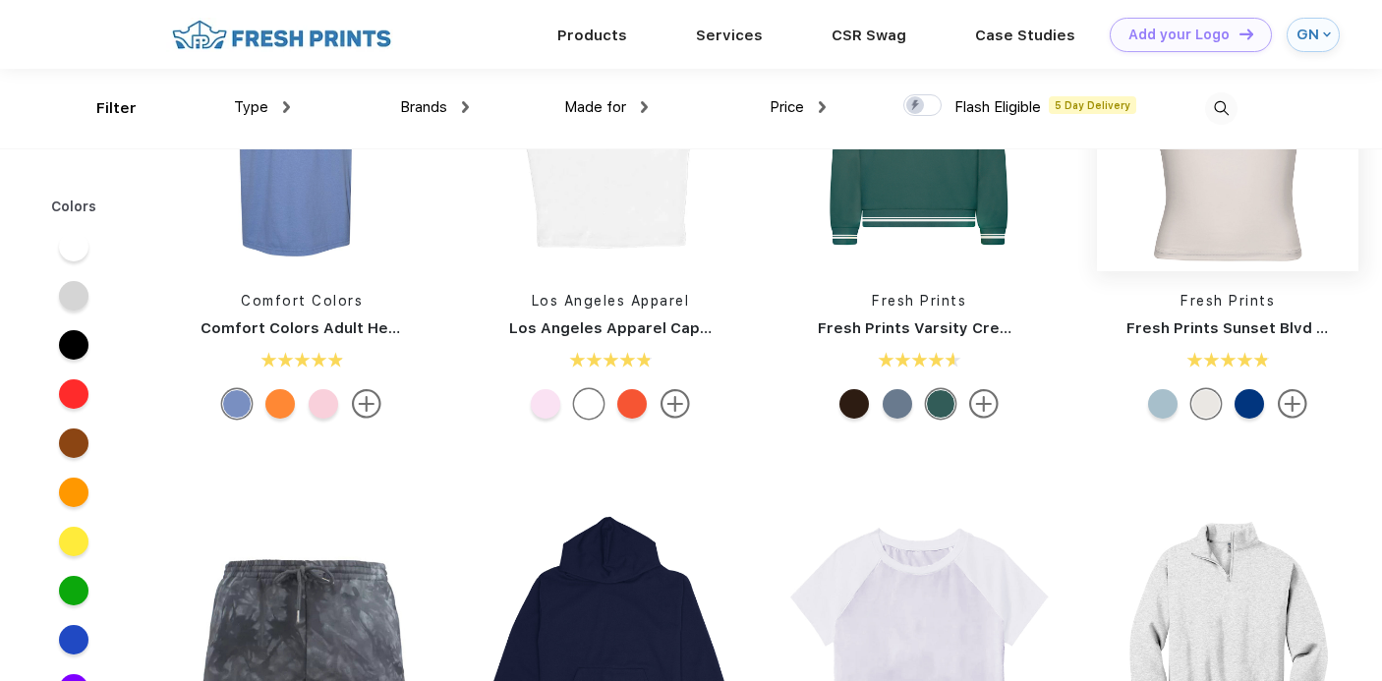
click at [1226, 206] on img at bounding box center [1227, 140] width 261 height 261
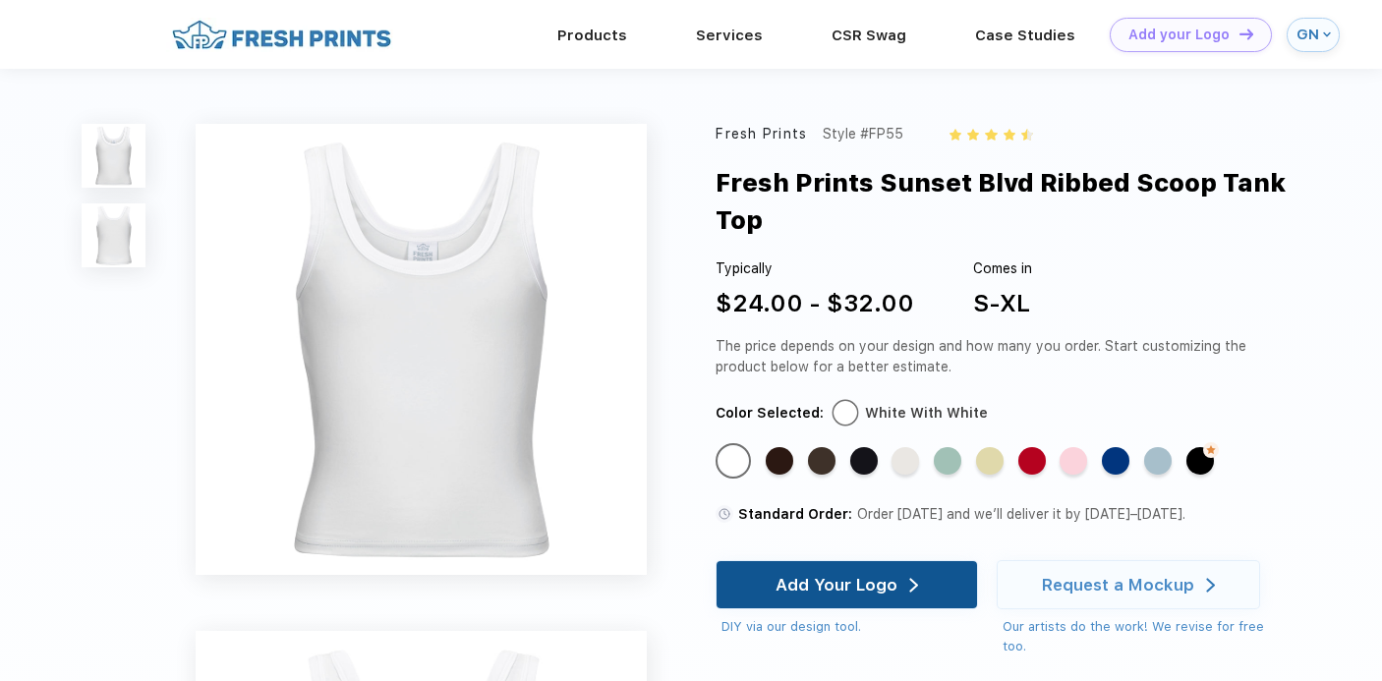
click at [869, 598] on div "Add Your Logo" at bounding box center [847, 584] width 143 height 47
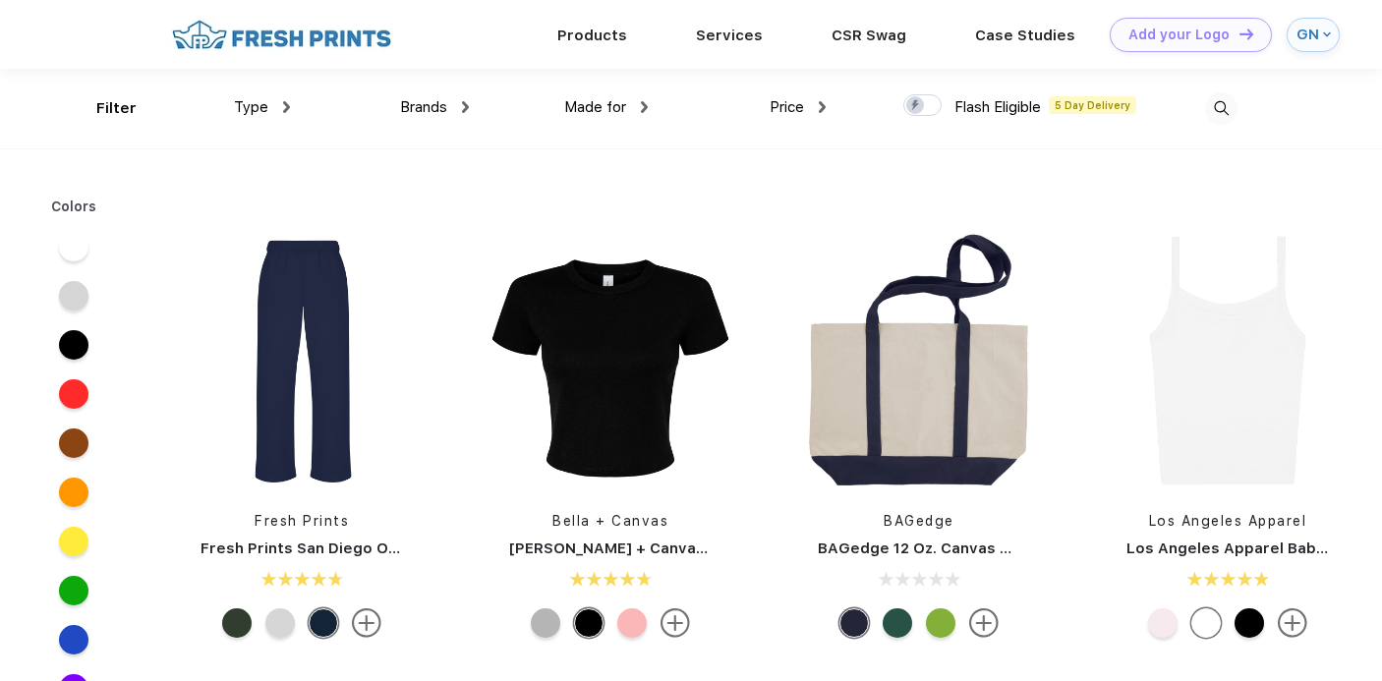
scroll to position [1301, 0]
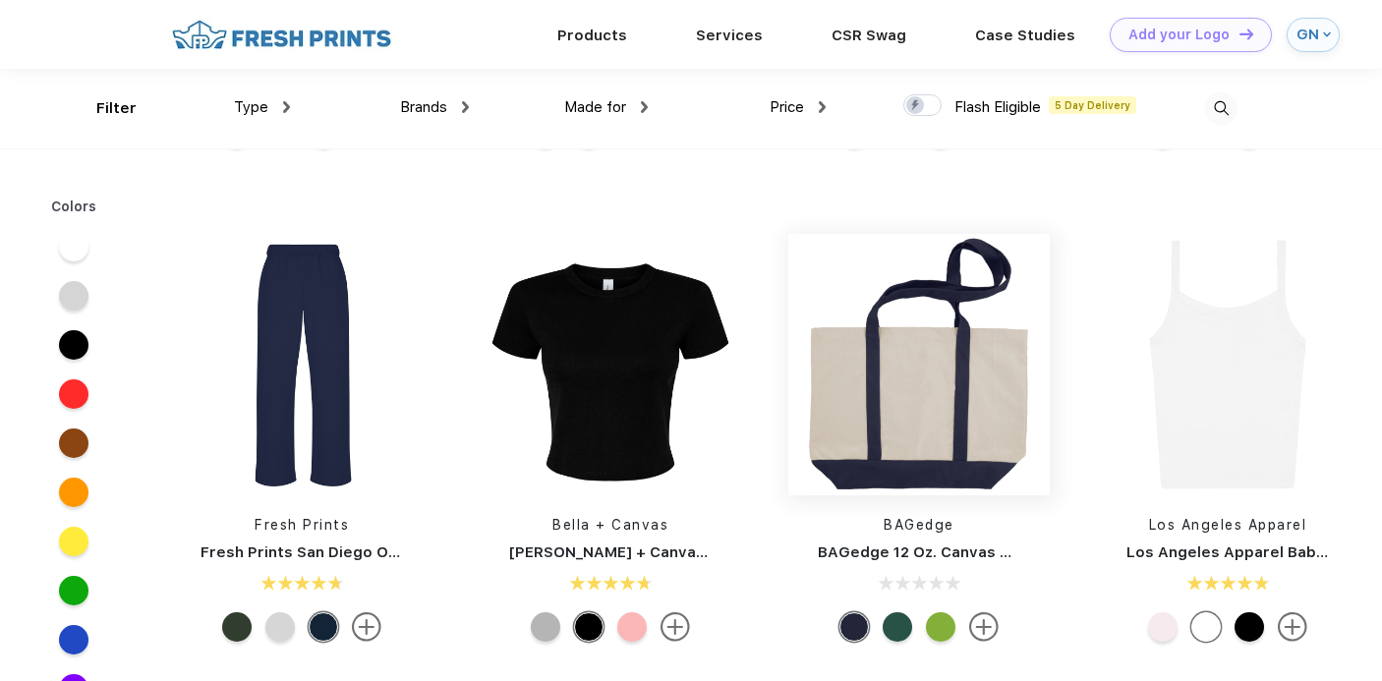
click at [912, 434] on img at bounding box center [918, 364] width 261 height 261
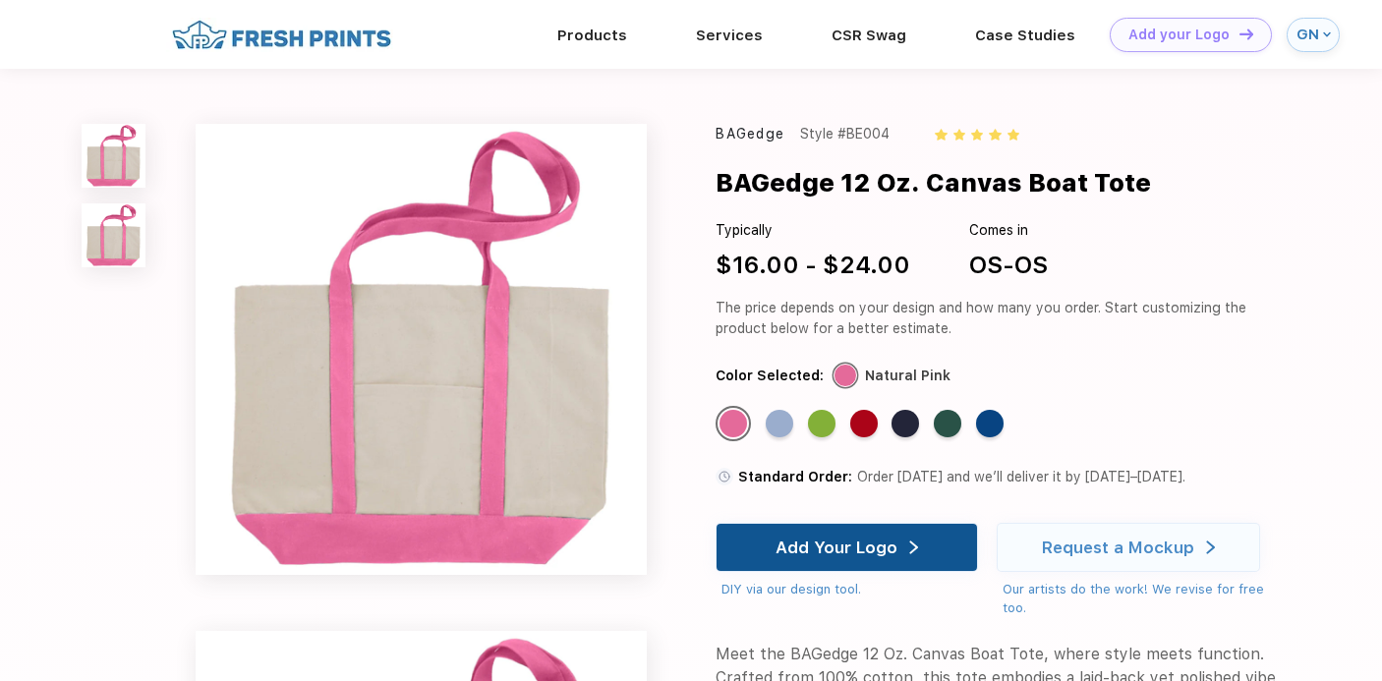
click at [871, 551] on div "Add Your Logo" at bounding box center [837, 548] width 122 height 20
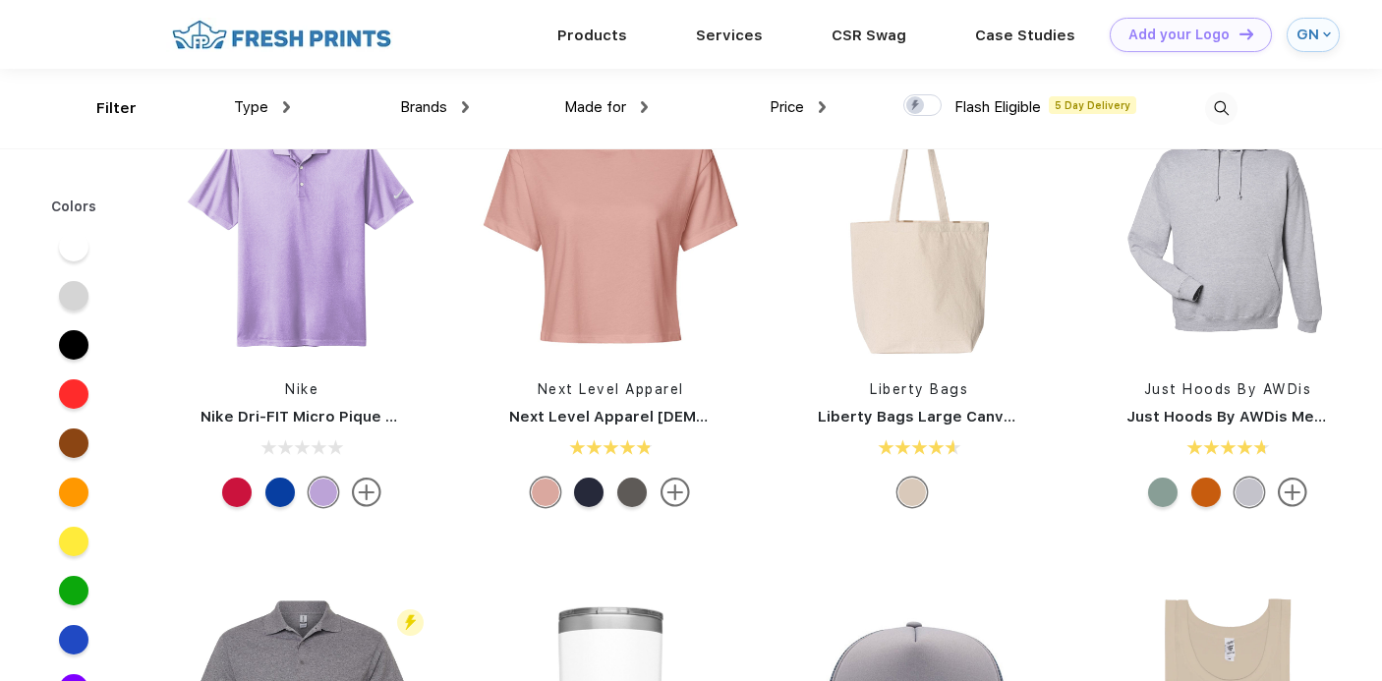
scroll to position [10351, 0]
click at [570, 345] on img at bounding box center [610, 229] width 261 height 261
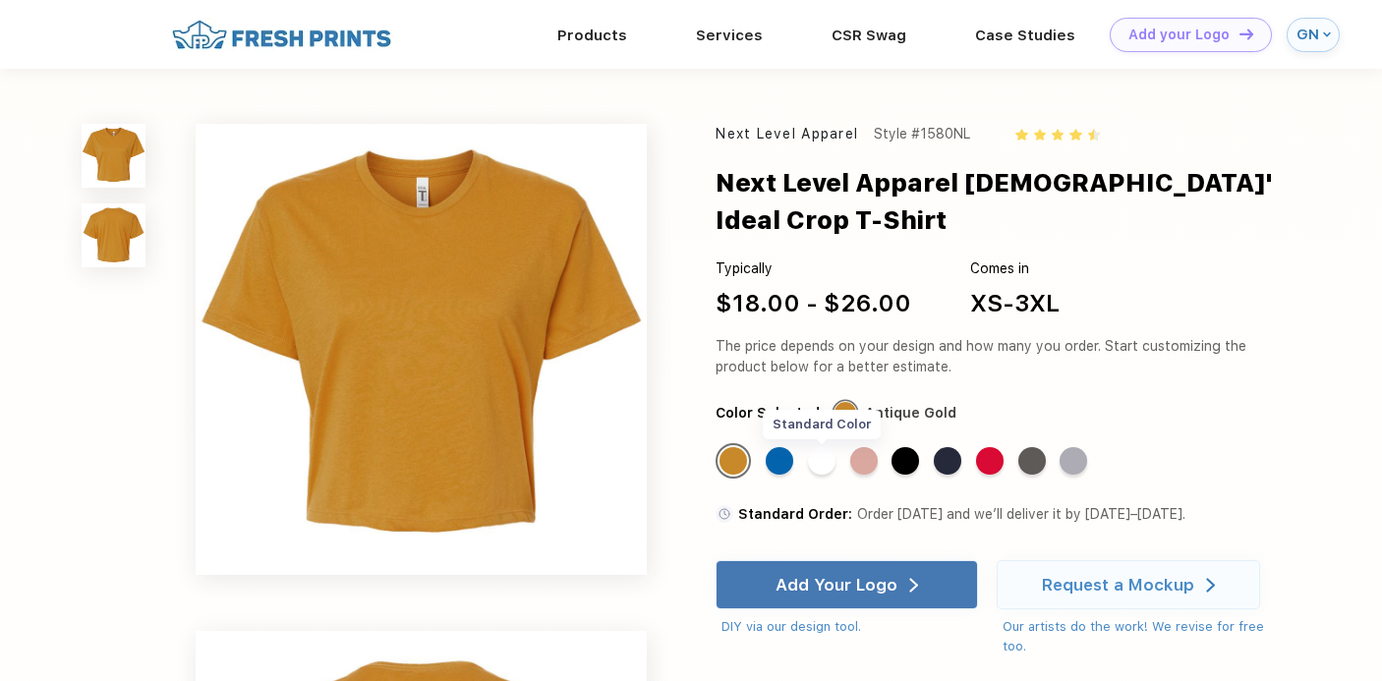
click at [830, 447] on div "Standard Color" at bounding box center [822, 461] width 28 height 28
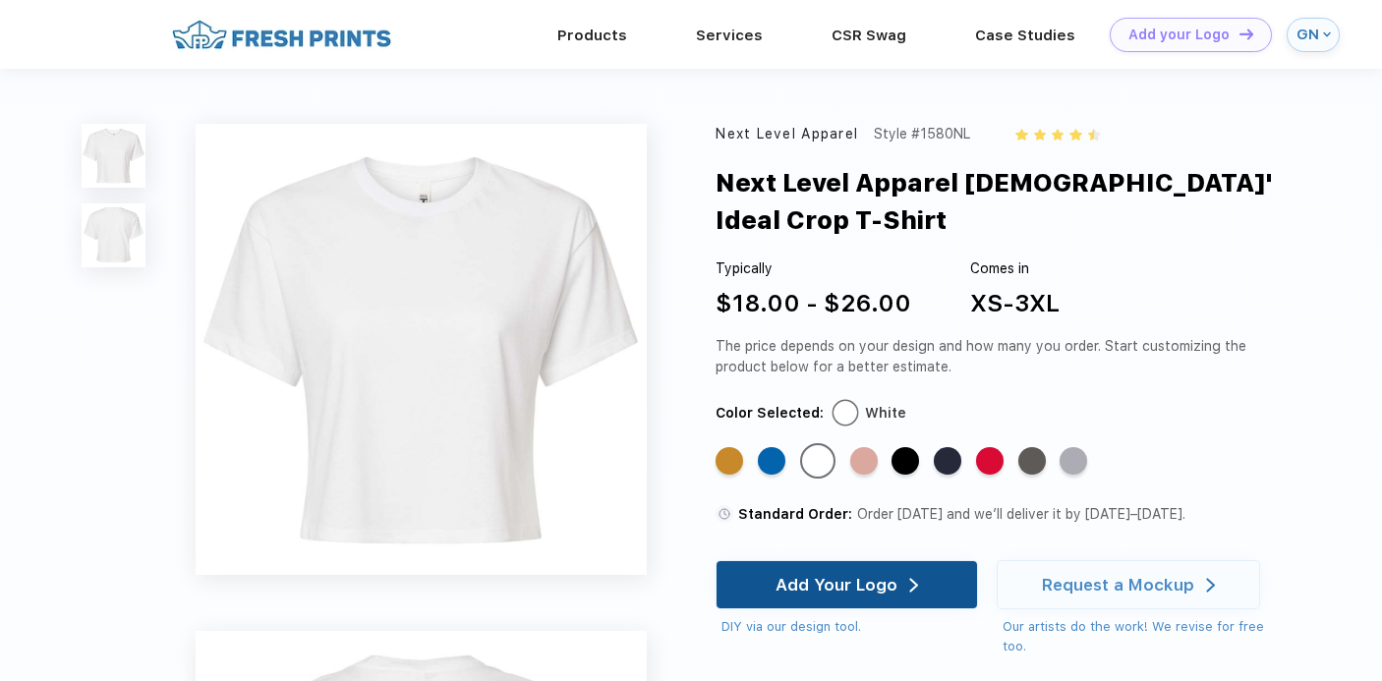
click at [858, 575] on div "Add Your Logo" at bounding box center [837, 585] width 122 height 20
